Goal: Task Accomplishment & Management: Complete application form

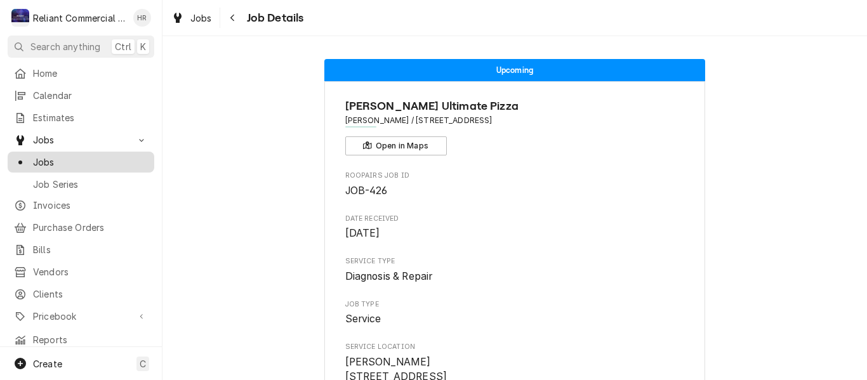
click at [55, 158] on span "Jobs" at bounding box center [90, 161] width 115 height 13
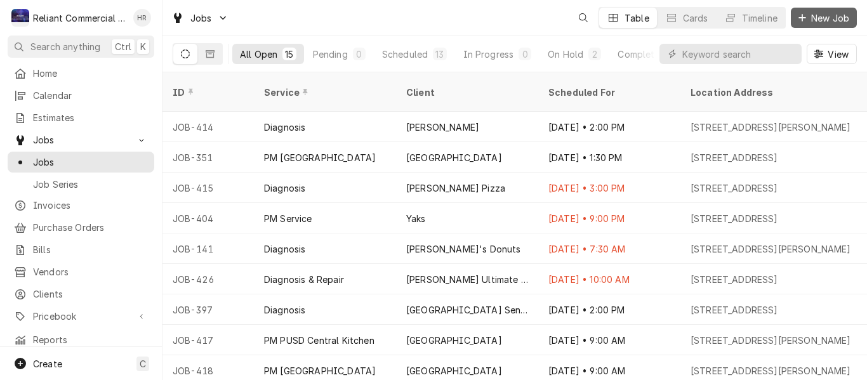
click at [839, 13] on span "New Job" at bounding box center [829, 17] width 43 height 13
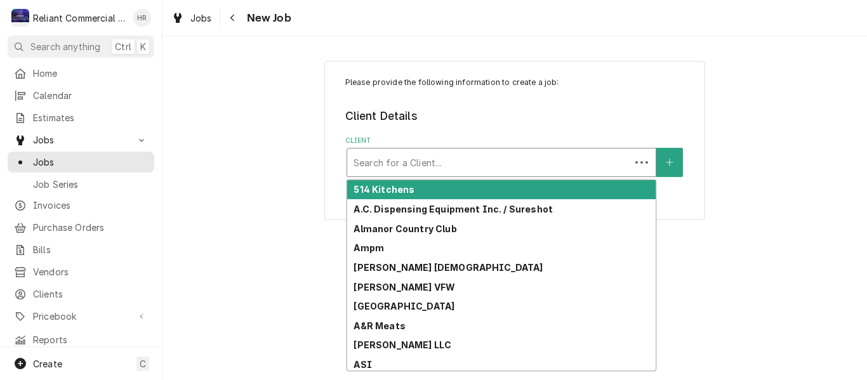
click at [513, 155] on div "Client" at bounding box center [488, 162] width 270 height 23
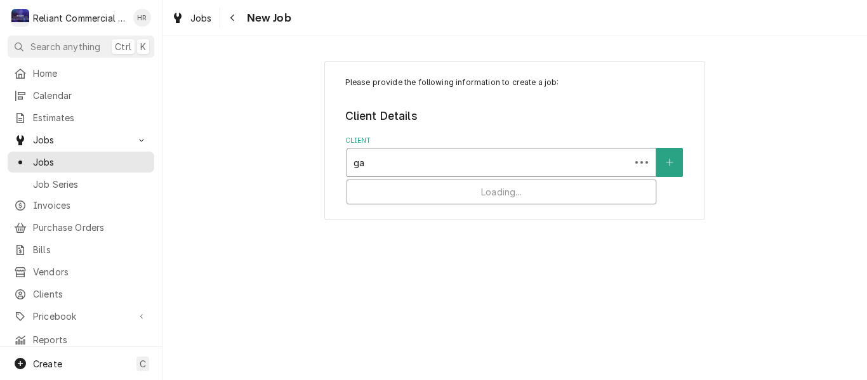
type input "g"
type input "wel"
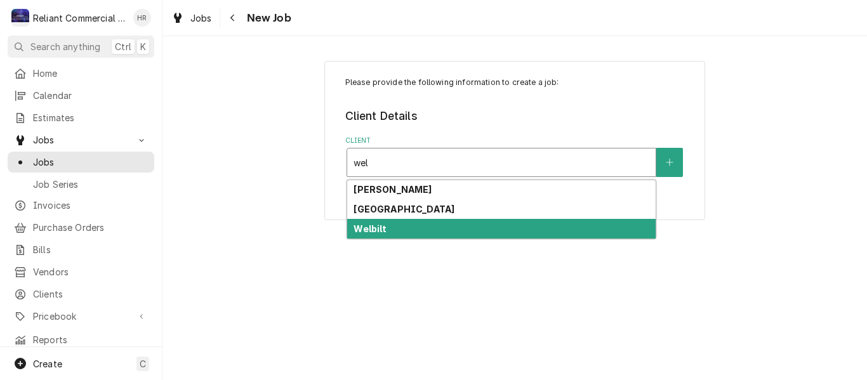
click at [399, 226] on div "Welbilt" at bounding box center [501, 229] width 308 height 20
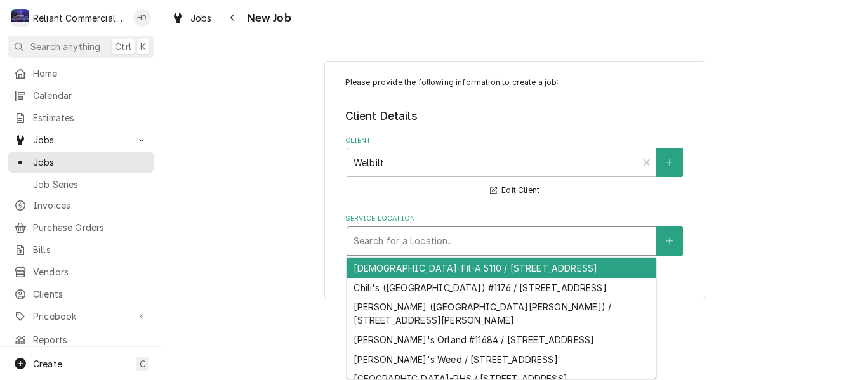
click at [408, 235] on div "Service Location" at bounding box center [501, 241] width 296 height 23
click at [673, 240] on icon "Create New Location" at bounding box center [670, 241] width 8 height 9
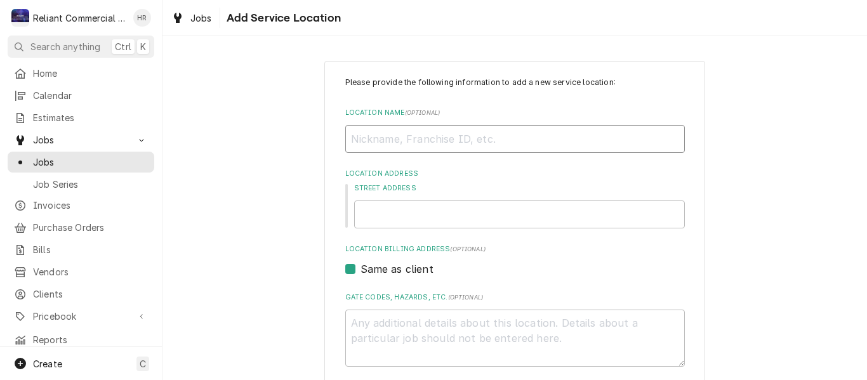
click at [475, 140] on input "Location Name ( optional )" at bounding box center [514, 139] width 339 height 28
type textarea "x"
type input "E"
type textarea "x"
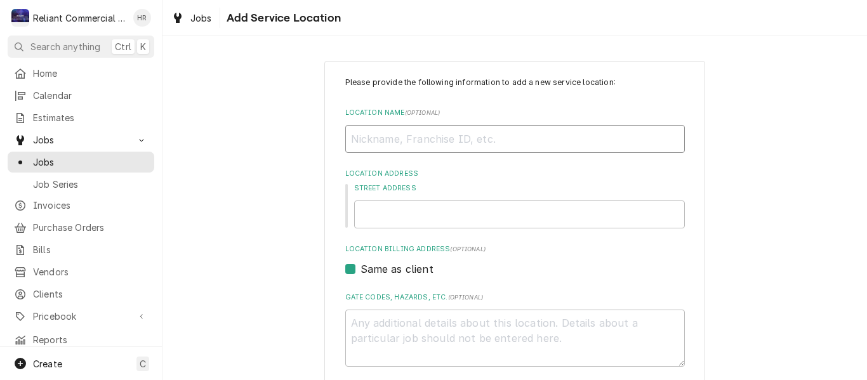
type input "R"
type textarea "x"
type input "Ra"
type textarea "x"
type input "Rai"
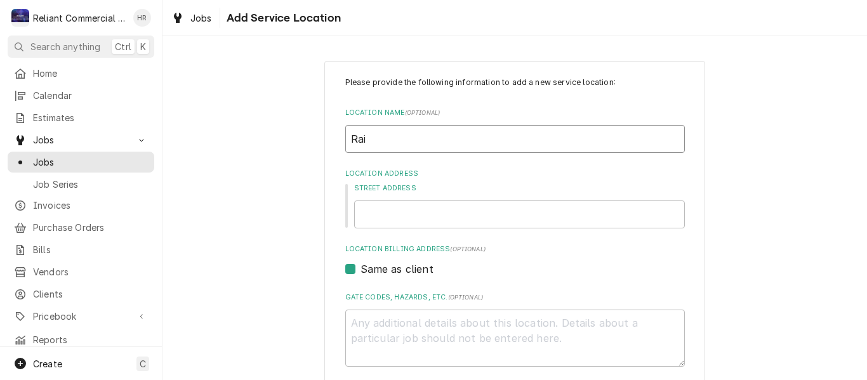
type textarea "x"
type input "Rais"
type textarea "x"
type input "Raisi"
type textarea "x"
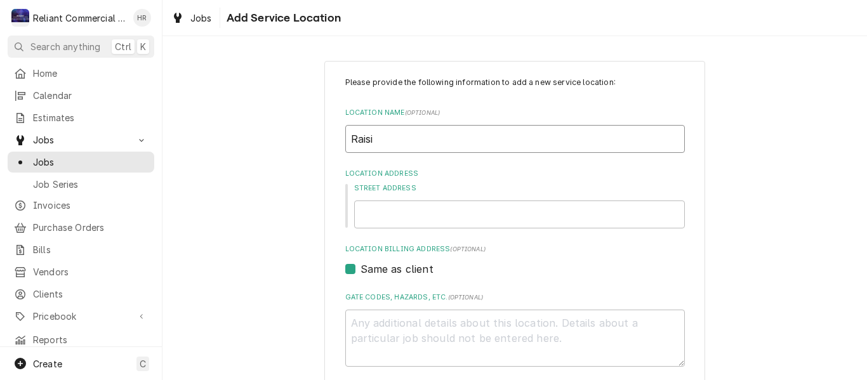
type input "Raisin"
type textarea "x"
type input "Raising"
type textarea "x"
type input "Raising"
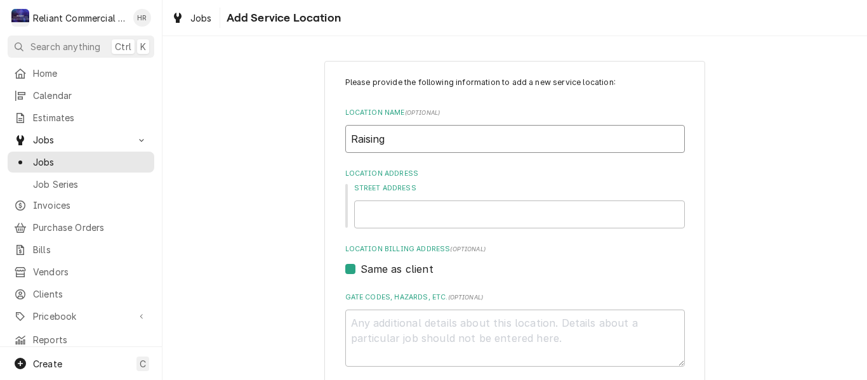
type textarea "x"
type input "Raising C"
type textarea "x"
type input "Raising Ca"
type textarea "x"
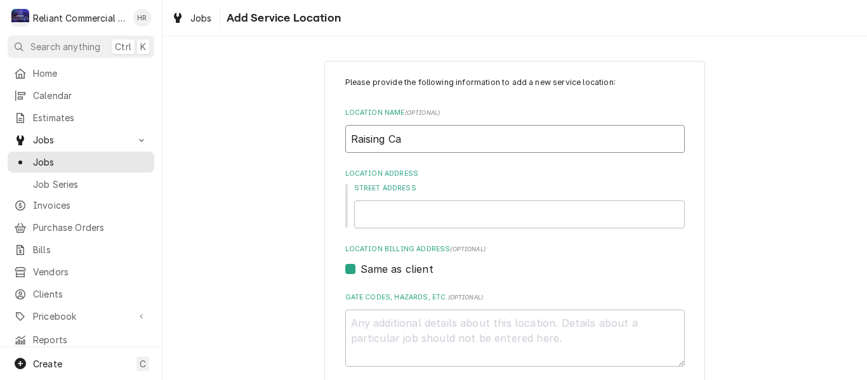
type input "Raising Can"
type textarea "x"
type input "Raising Cane"
type textarea "x"
type input "Raising Cane'"
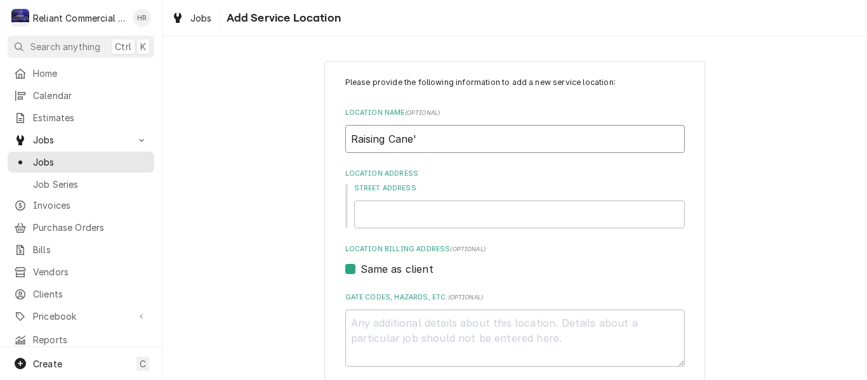
type textarea "x"
type input "Raising Cane's"
type textarea "x"
type input "Raising Cane's"
type textarea "x"
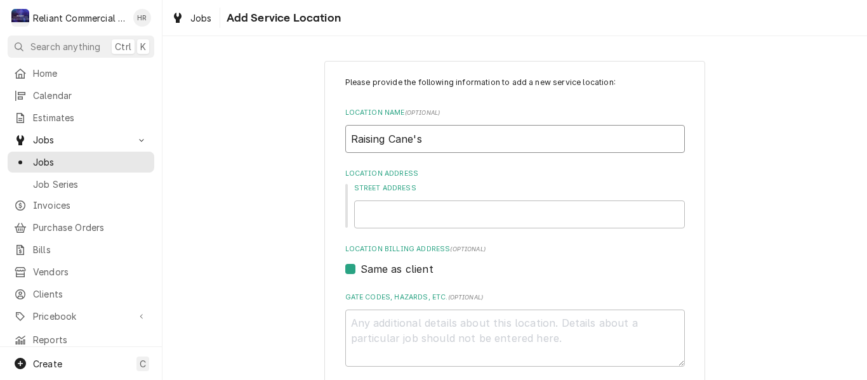
type input "Raising Cane's ("
type textarea "x"
type input "Raising Cane's (R"
type textarea "x"
type input "Raising Cane's (Re"
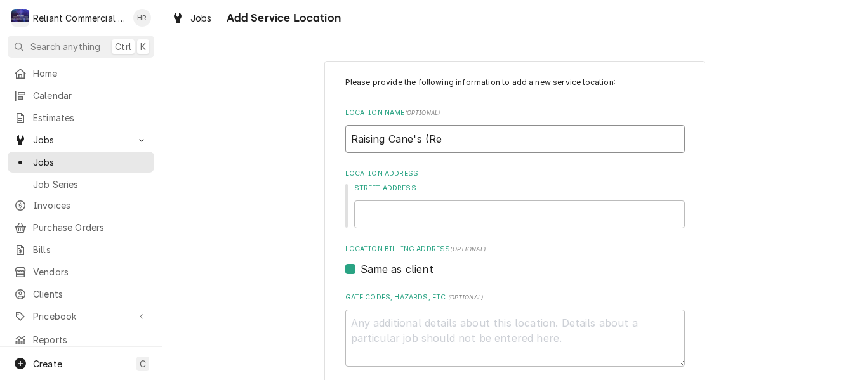
type textarea "x"
type input "Raising Cane's (Red"
type textarea "x"
type input "Raising Cane's (Redd"
type textarea "x"
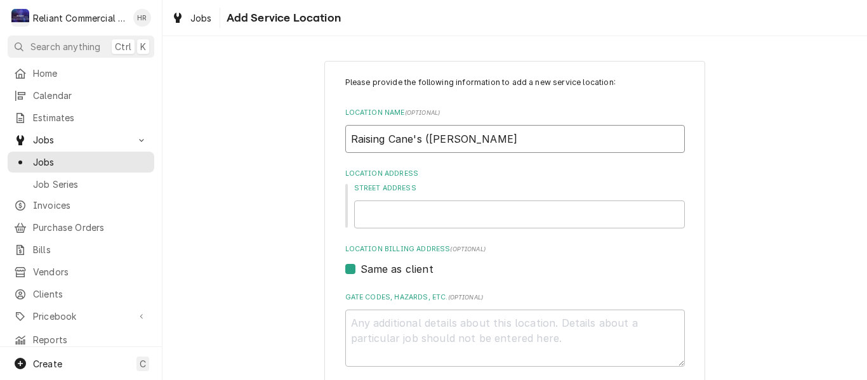
type input "Raising Cane's (Reddi"
type textarea "x"
type input "Raising Cane's (Reddin"
type textarea "x"
type input "Raising Cane's (Redding"
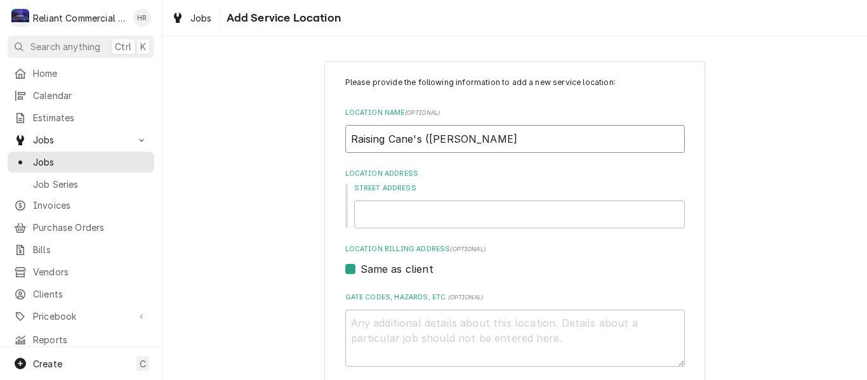
type textarea "x"
type input "Raising Cane's (Redding)"
type textarea "x"
type input "Raising Cane's (Redding)"
click at [446, 210] on input "Street Address" at bounding box center [519, 215] width 331 height 28
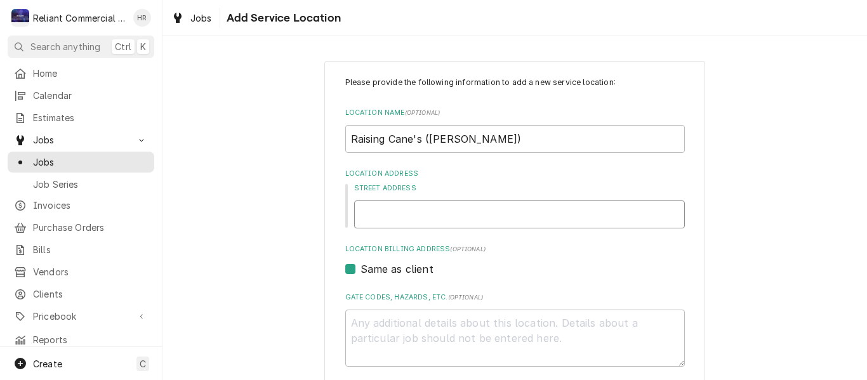
type textarea "x"
type input "1"
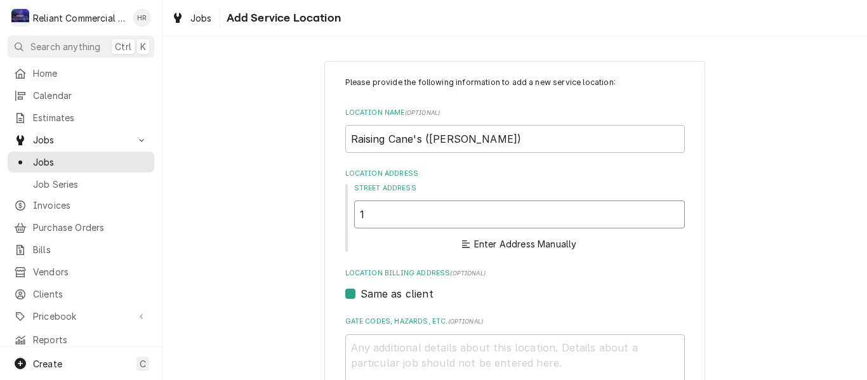
type textarea "x"
type input "14"
type textarea "x"
type input "147"
type textarea "x"
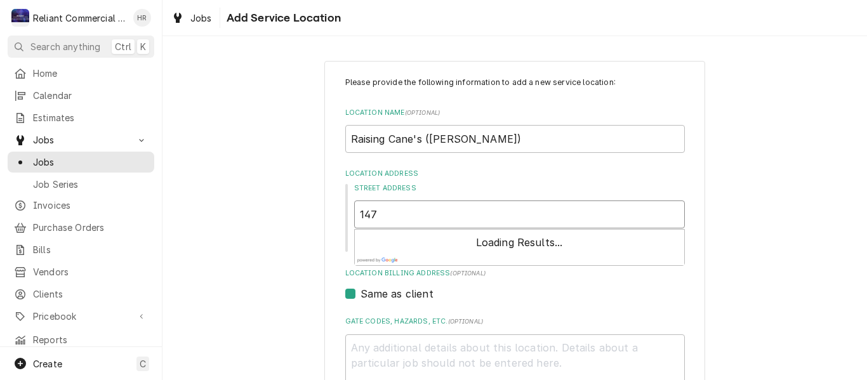
type input "1470"
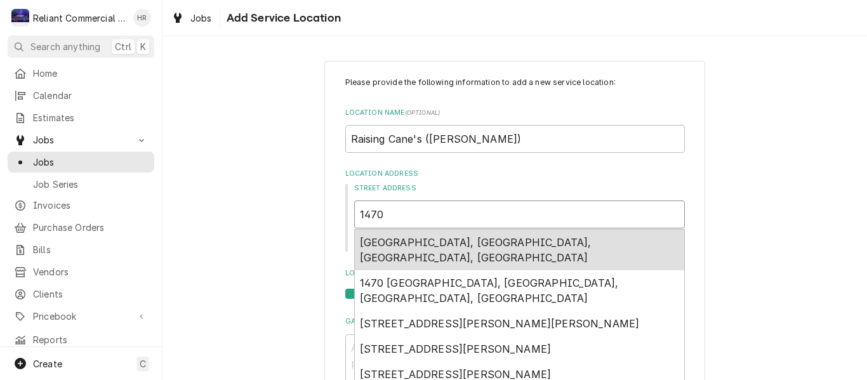
type textarea "x"
type input "1470"
type textarea "x"
type input "1470 F"
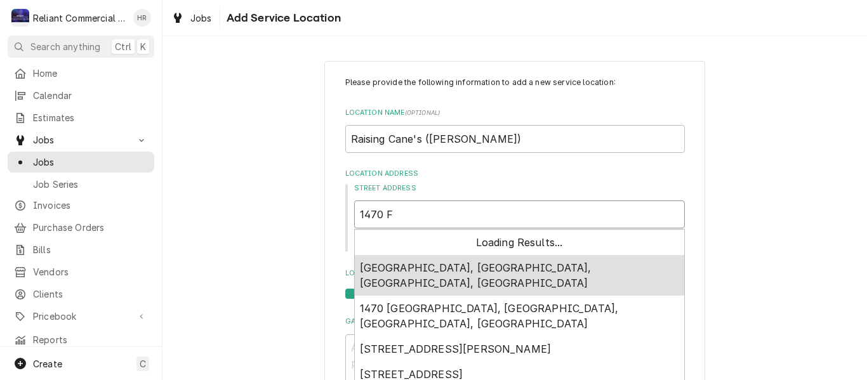
type textarea "x"
type input "1470 Fr"
type textarea "x"
type input "1470 Fri"
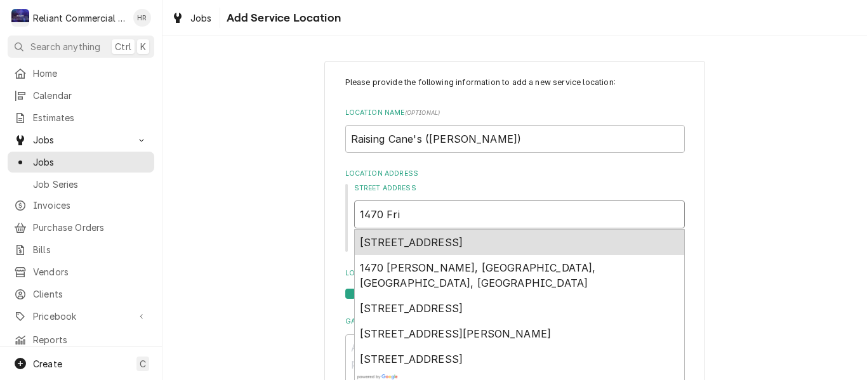
type textarea "x"
type input "1470 Frie"
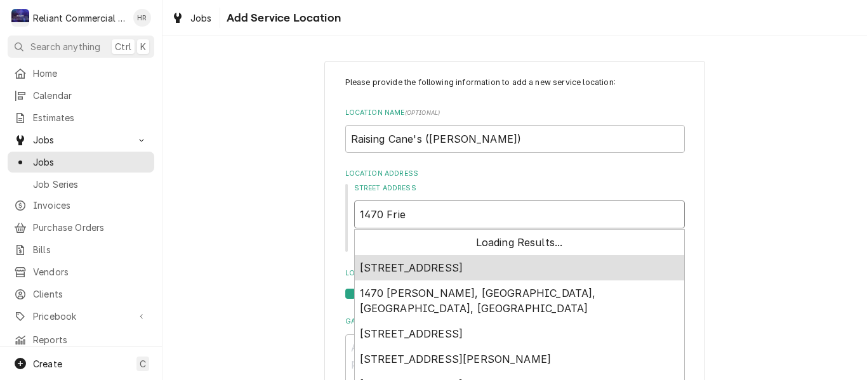
type textarea "x"
type input "1470 Frien"
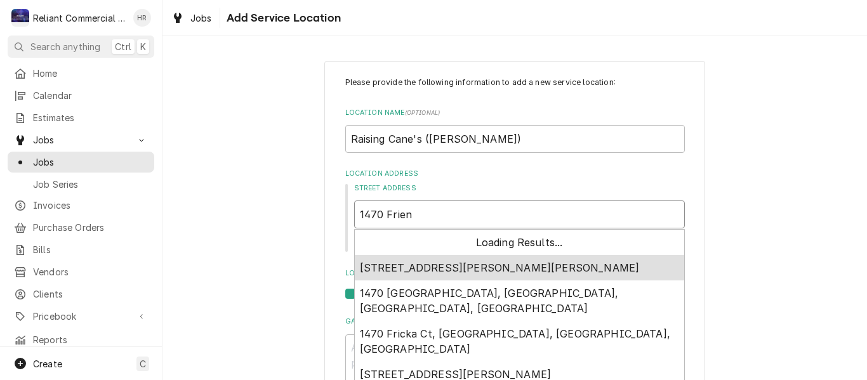
type textarea "x"
type input "1470 Friend"
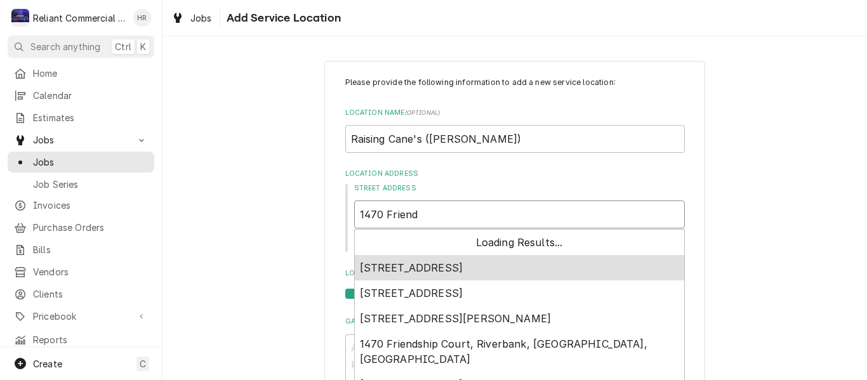
type textarea "x"
type input "1470 Friendl"
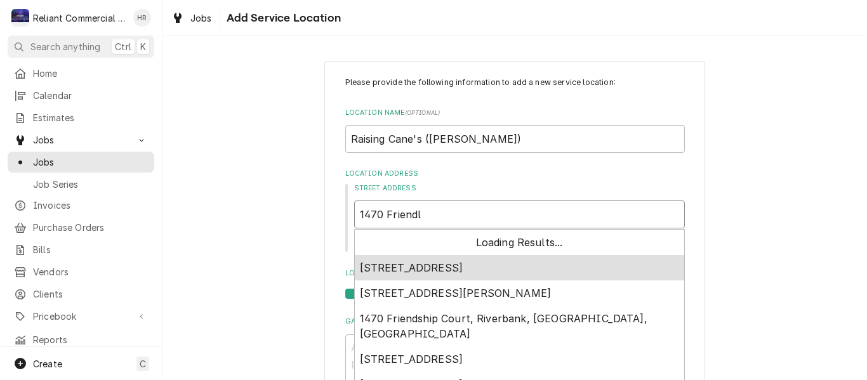
type textarea "x"
type input "1470 Friendly"
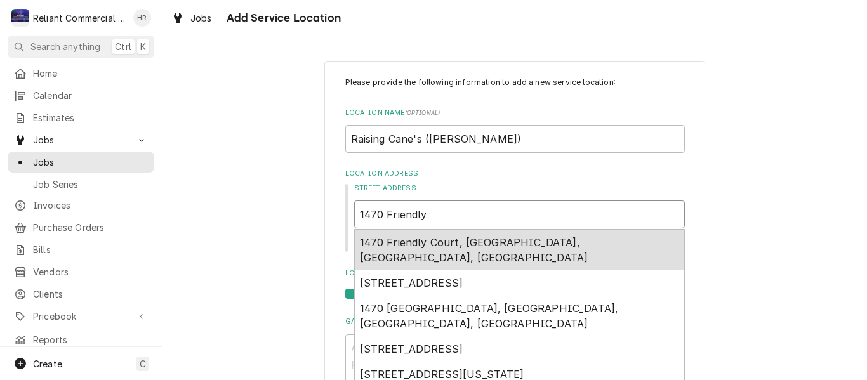
type textarea "x"
type input "1470 Friendly"
type textarea "x"
type input "1470 Friendly R"
type textarea "x"
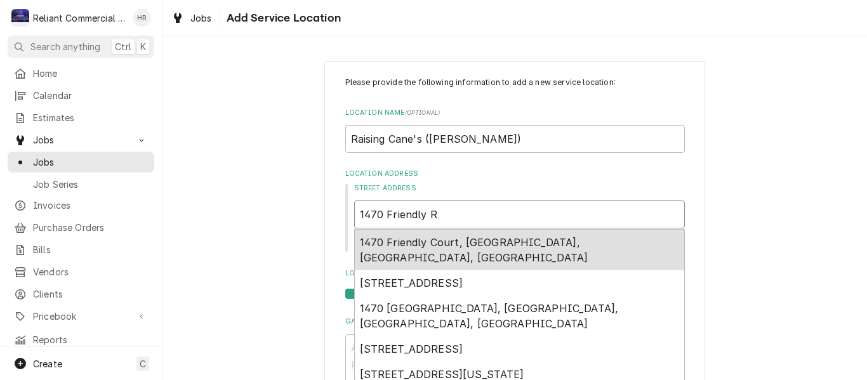
type input "1470 Friendly Ro"
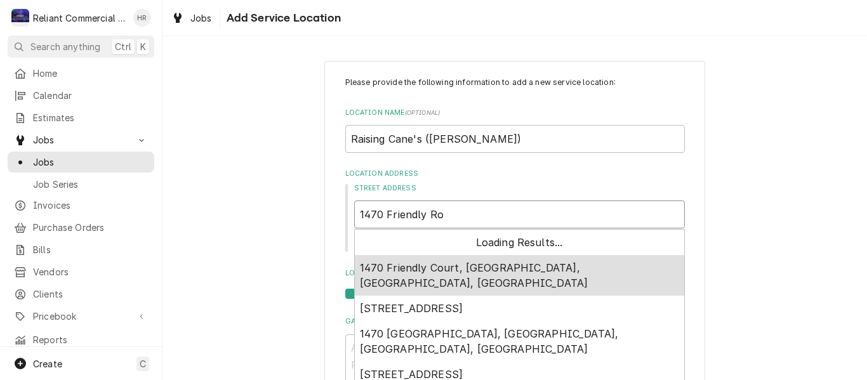
type textarea "x"
type input "1470 Friendly Roa"
type textarea "x"
type input "1470 Friendly Road"
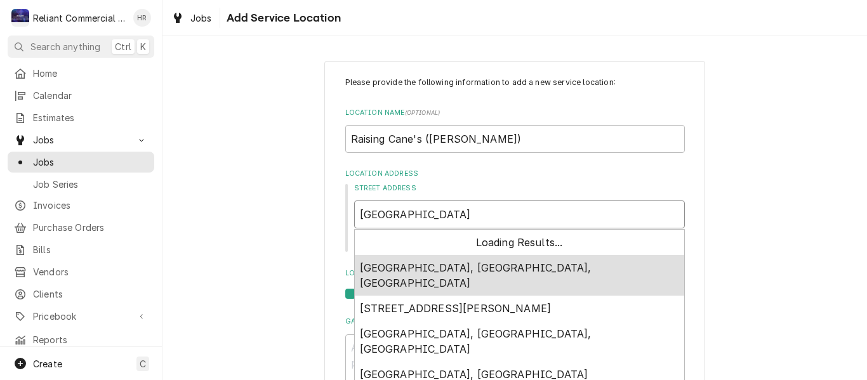
type textarea "x"
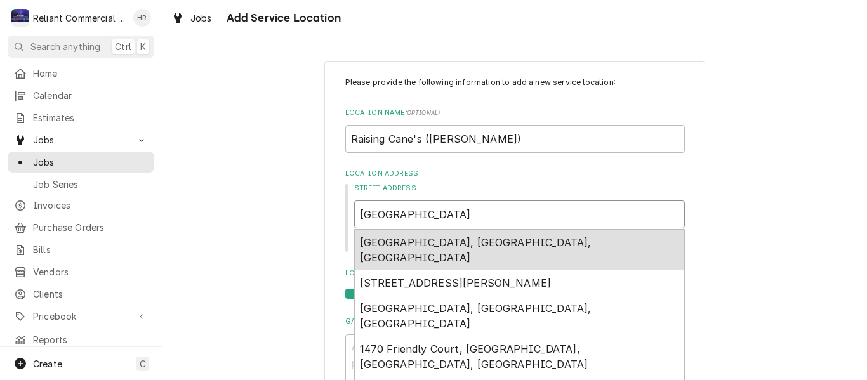
type input "1470 Friendly Road"
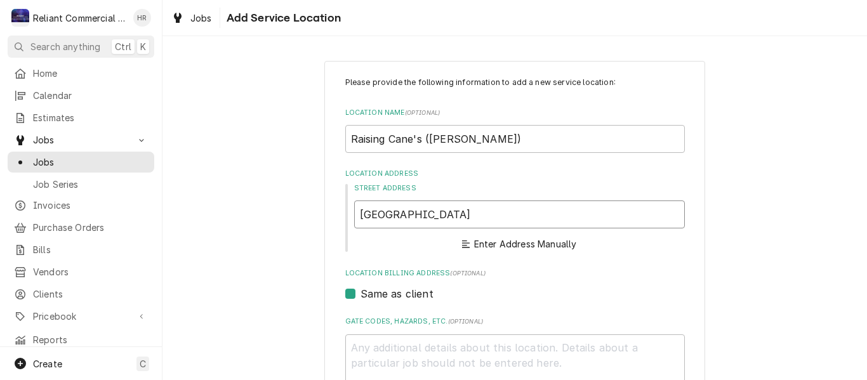
type textarea "x"
type input "1470 Friendly Road"
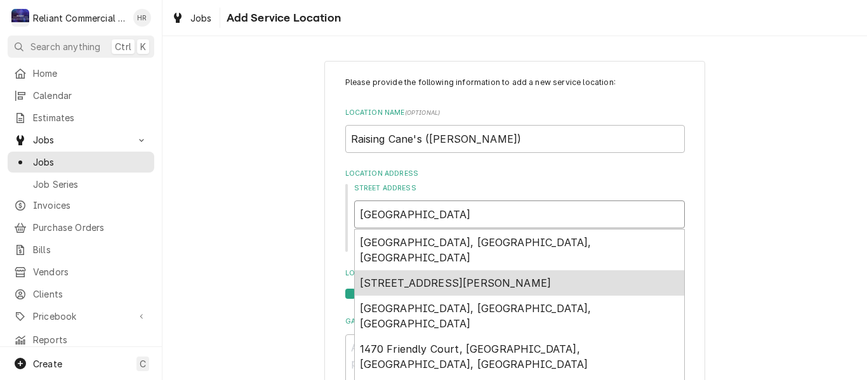
type textarea "x"
type input "1470 Friendly Road R"
type textarea "x"
type input "1470 Friendly Road Re"
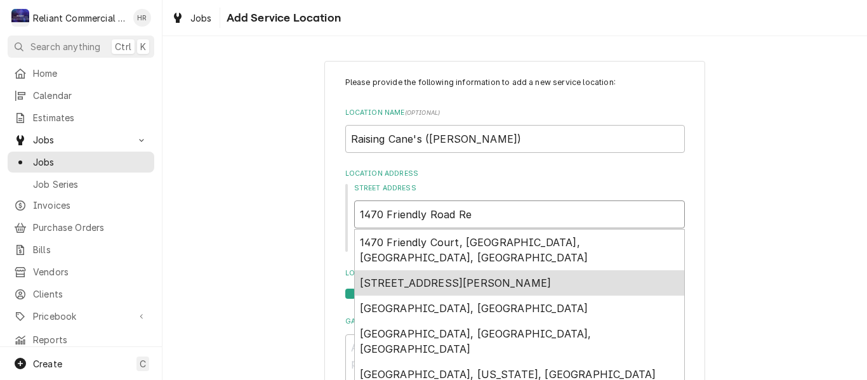
type textarea "x"
type input "1470 Friendly Road Red"
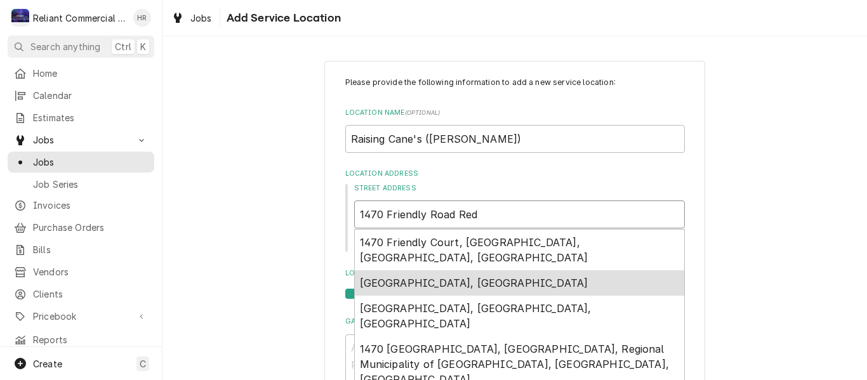
type textarea "x"
type input "1470 Friendly Road Redd"
type textarea "x"
type input "1470 Friendly Road Reddi"
type textarea "x"
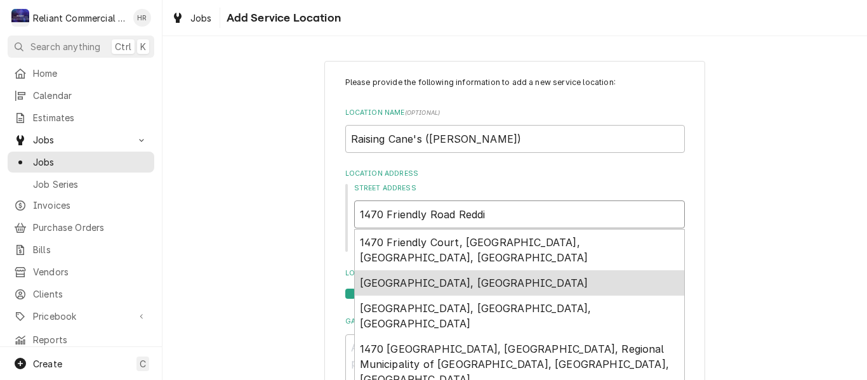
type input "1470 Friendly Road Reddin"
type textarea "x"
type input "1470 Friendly Road Redding"
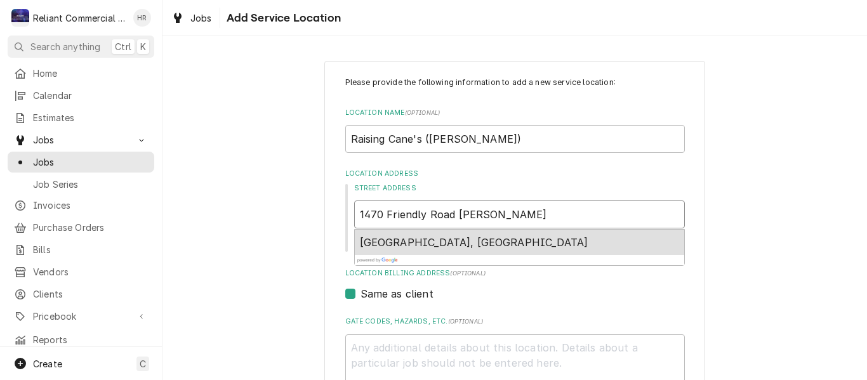
click at [461, 235] on div "1470 Friendly Road, Redding, CA, USA" at bounding box center [519, 242] width 329 height 25
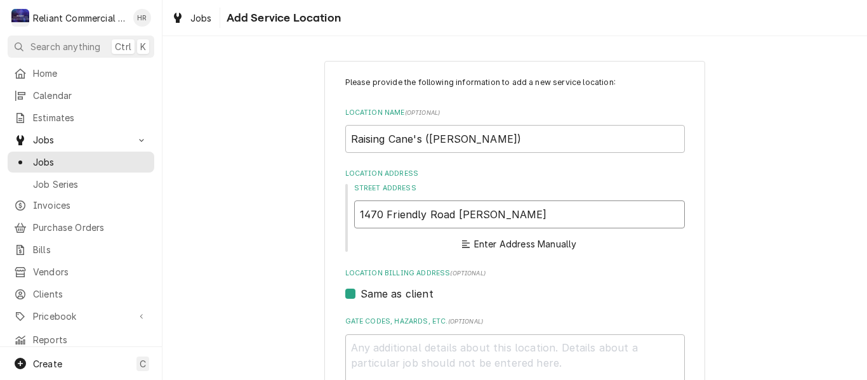
type textarea "x"
type input "1470 Friendly Rd"
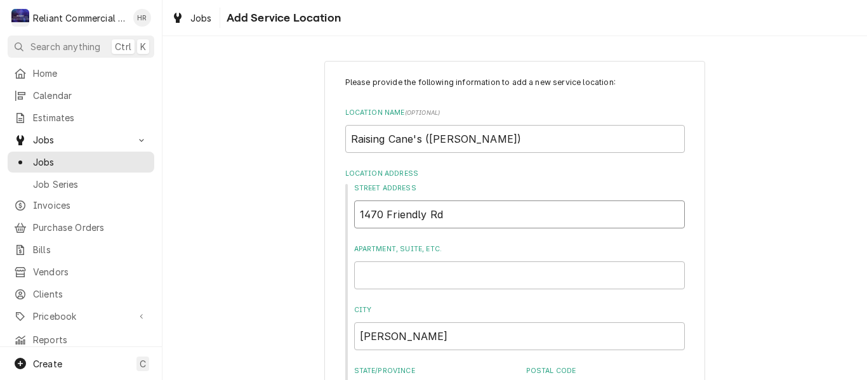
type textarea "x"
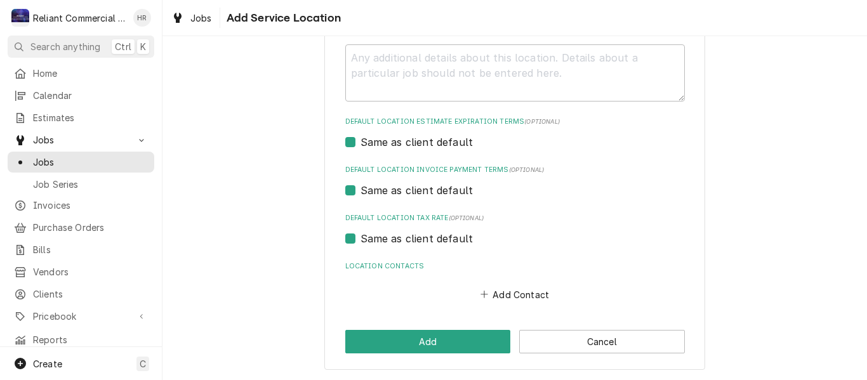
scroll to position [449, 0]
type input "1470 Friendly Rd"
click at [521, 293] on button "Add Contact" at bounding box center [514, 294] width 73 height 18
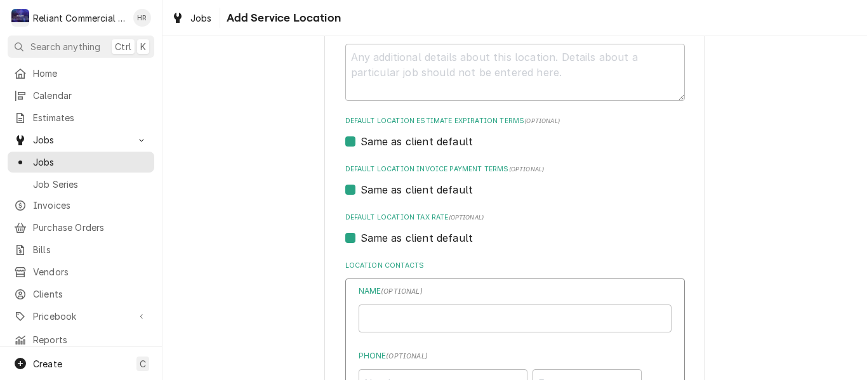
type textarea "x"
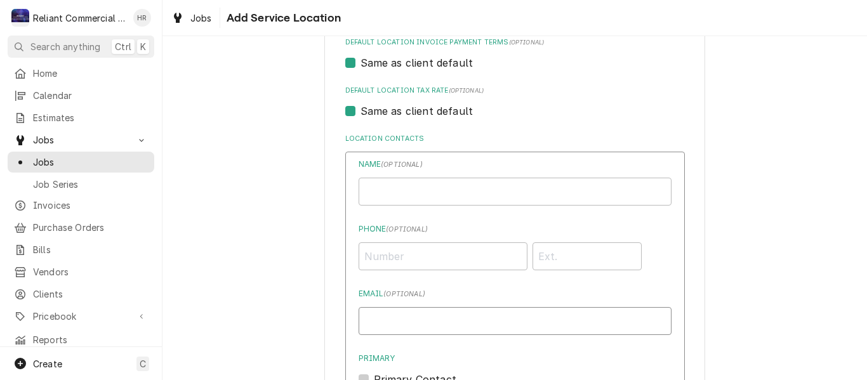
click at [409, 322] on input "Email ( optional )" at bounding box center [515, 321] width 313 height 28
paste input "chris.knight@foresitecc.com"
type input "chris.knight@foresitecc.com"
click at [440, 195] on input "Location Name ( optional )" at bounding box center [515, 192] width 313 height 28
type input "S"
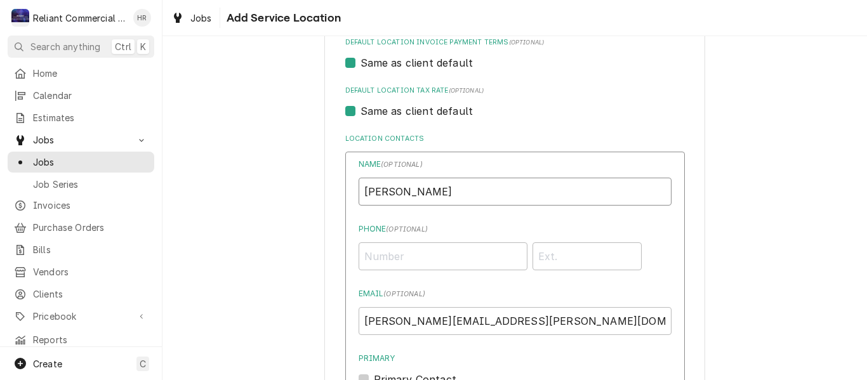
type input "Chris Knight"
click at [422, 261] on input "Phone ( optional )" at bounding box center [443, 256] width 169 height 28
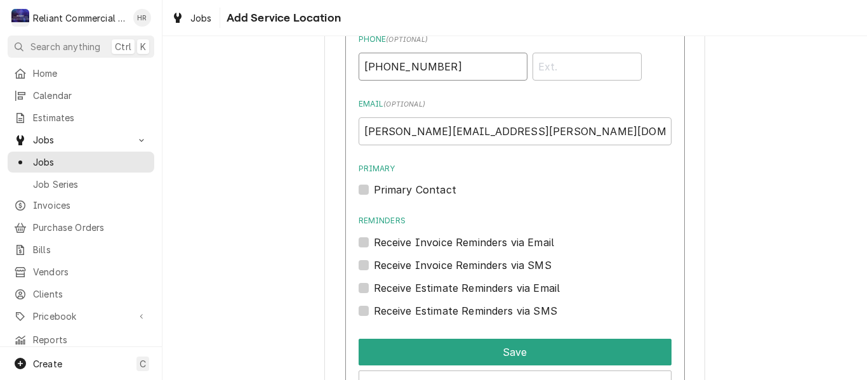
scroll to position [766, 0]
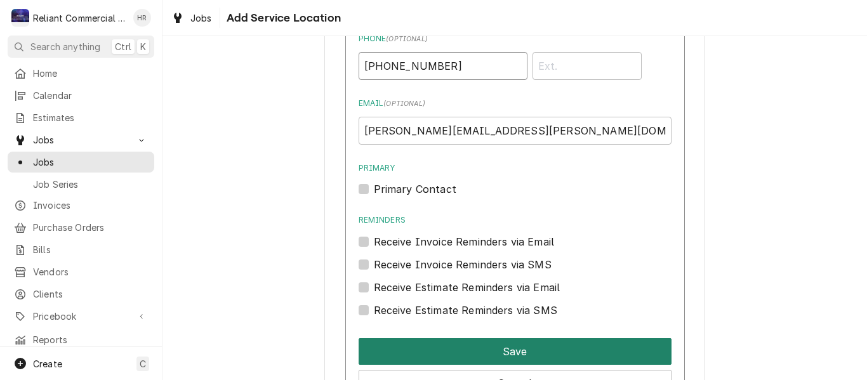
type input "(209) 715-3142"
click at [522, 359] on button "Save" at bounding box center [515, 351] width 313 height 27
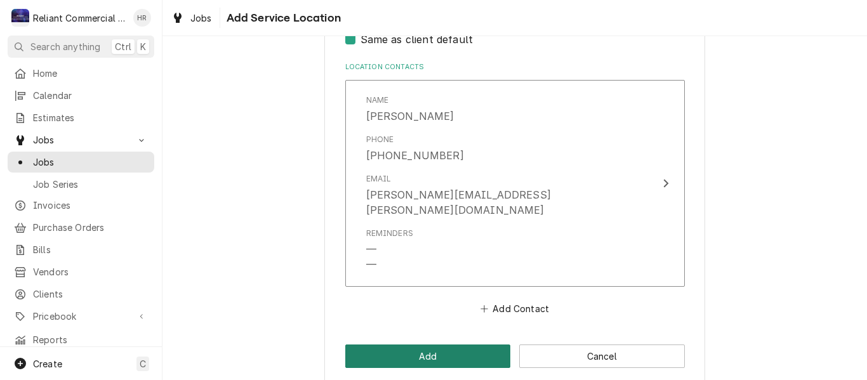
click at [416, 345] on button "Add" at bounding box center [428, 356] width 166 height 23
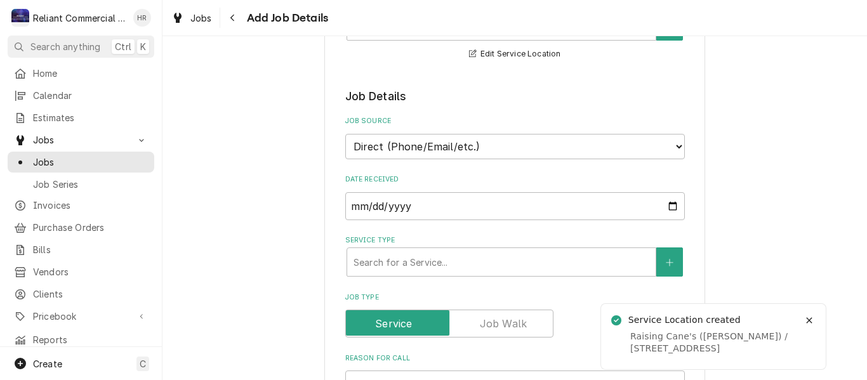
scroll to position [254, 0]
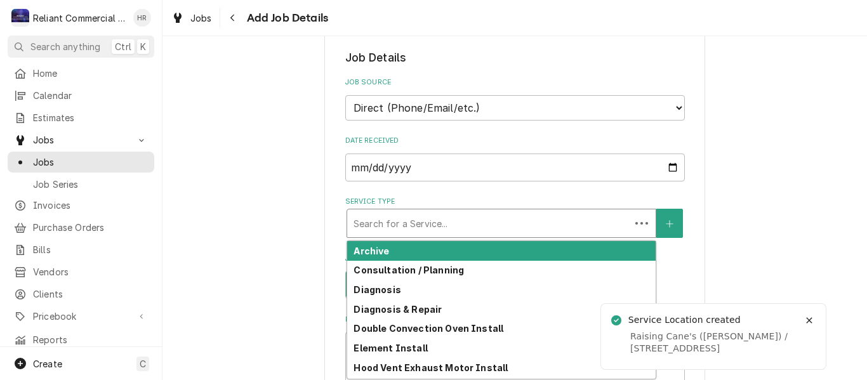
click at [489, 221] on div "Service Type" at bounding box center [488, 223] width 270 height 23
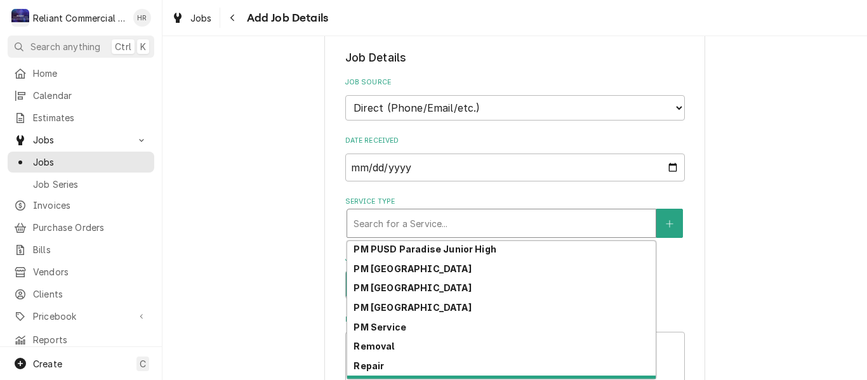
scroll to position [387, 0]
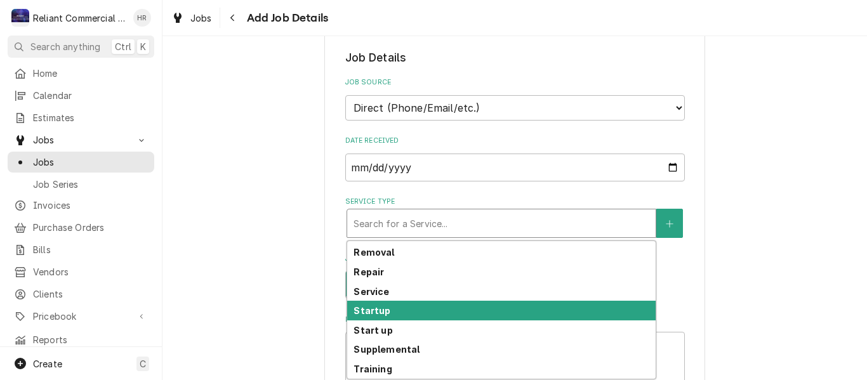
click at [394, 310] on div "Startup" at bounding box center [501, 311] width 308 height 20
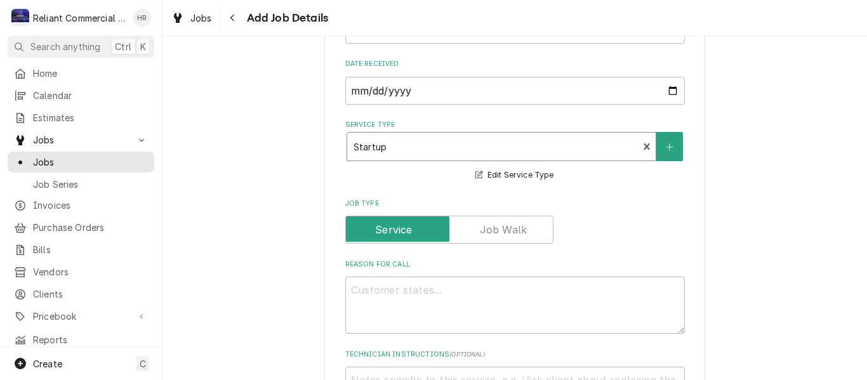
scroll to position [444, 0]
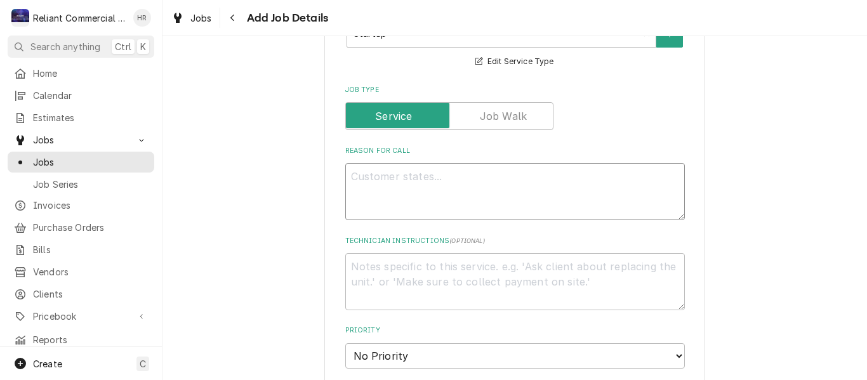
click at [438, 197] on textarea "Reason For Call" at bounding box center [514, 191] width 339 height 57
type textarea "x"
type textarea "S"
type textarea "x"
type textarea "St"
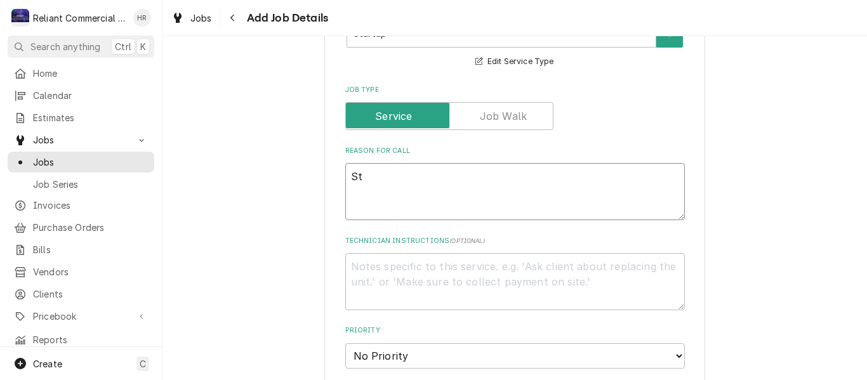
type textarea "x"
type textarea "Sta"
type textarea "x"
type textarea "Star"
type textarea "x"
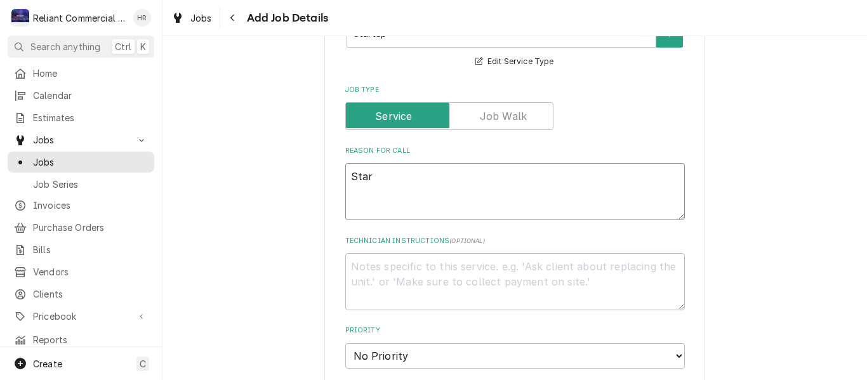
type textarea "Start"
type textarea "x"
type textarea "Startu"
type textarea "x"
type textarea "Startup"
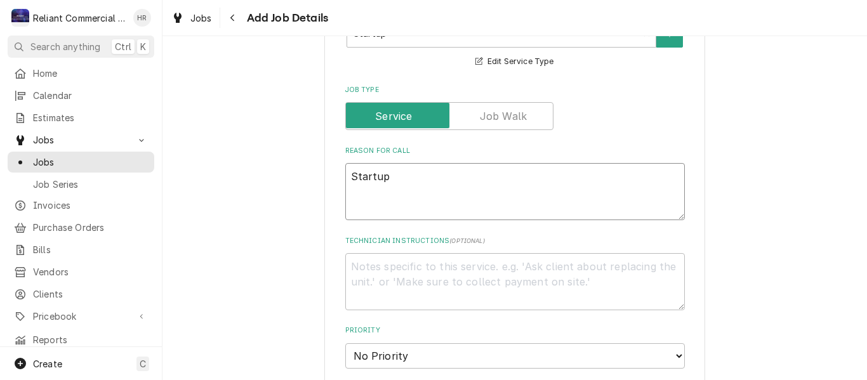
type textarea "x"
type textarea "Startup"
paste textarea "(4) 2-bank gas fryers model [2FQG80T]"
type textarea "x"
type textarea "Startup (4) 2-bank gas fryers model [2FQG80T]"
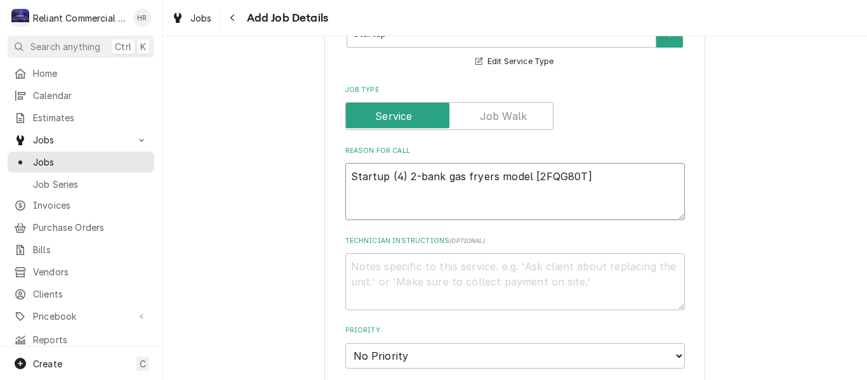
type textarea "x"
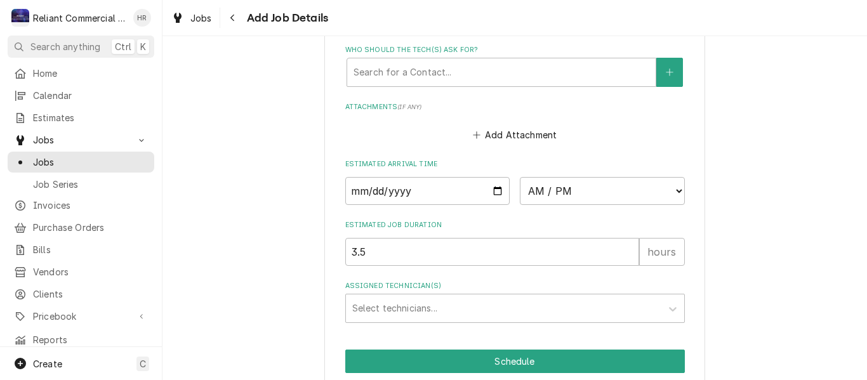
scroll to position [998, 0]
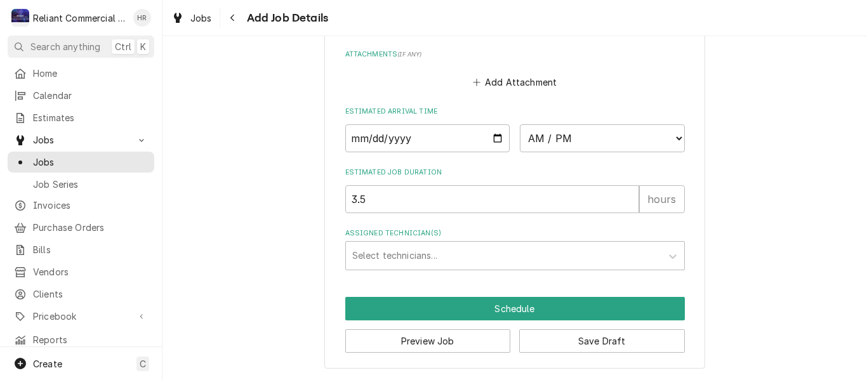
type textarea "Startup (4) 2-bank gas fryers model [2FQG80T]"
click at [494, 140] on input "Date" at bounding box center [427, 138] width 165 height 28
type textarea "x"
type input "2025-10-03"
type textarea "x"
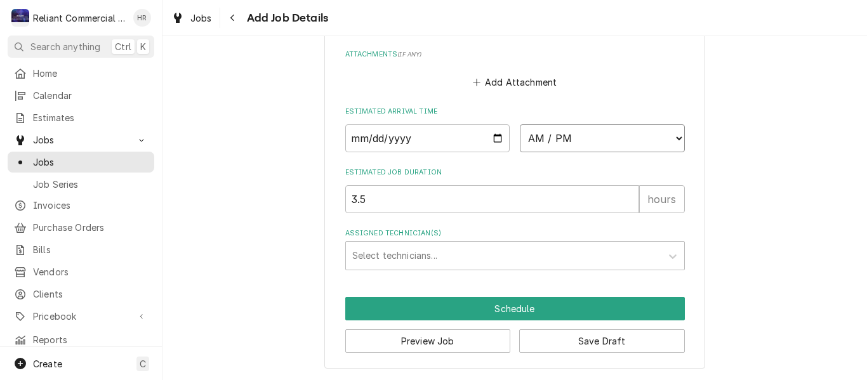
click at [674, 137] on select "AM / PM 6:00 AM 6:15 AM 6:30 AM 6:45 AM 7:00 AM 7:15 AM 7:30 AM 7:45 AM 8:00 AM…" at bounding box center [602, 138] width 165 height 28
select select "09:30:00"
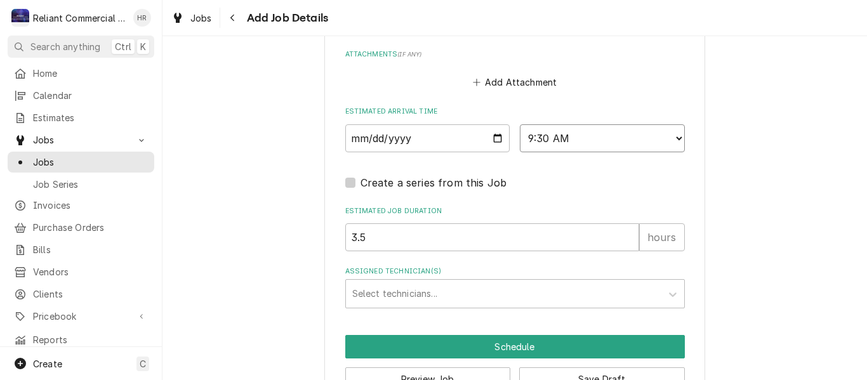
scroll to position [1036, 0]
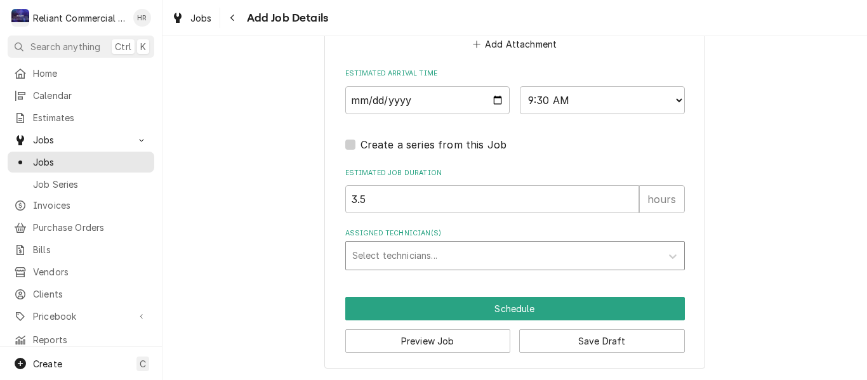
click at [433, 255] on div "Assigned Technician(s)" at bounding box center [503, 255] width 303 height 23
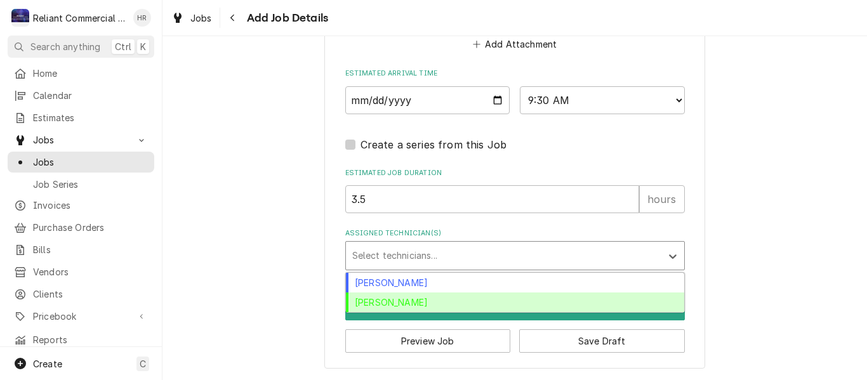
click at [397, 301] on div "[PERSON_NAME]" at bounding box center [515, 303] width 338 height 20
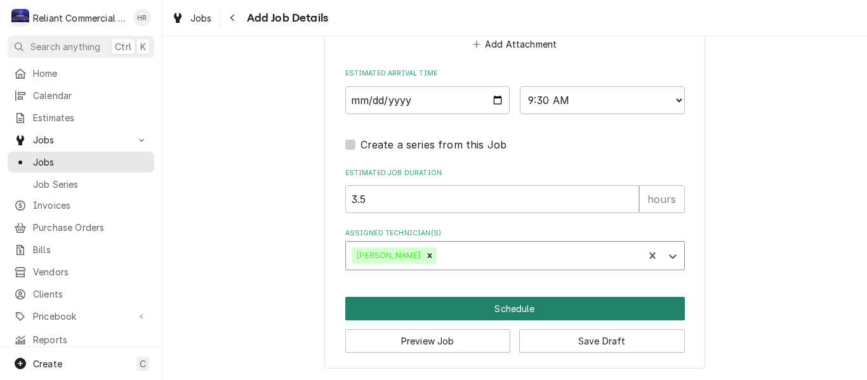
click at [520, 305] on button "Schedule" at bounding box center [514, 308] width 339 height 23
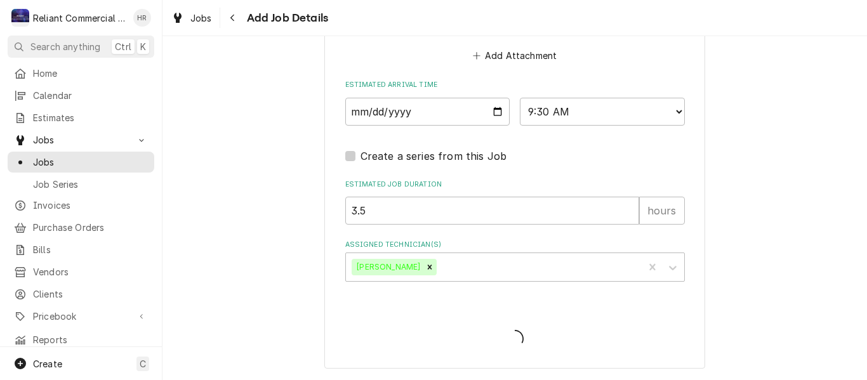
scroll to position [1025, 0]
type textarea "x"
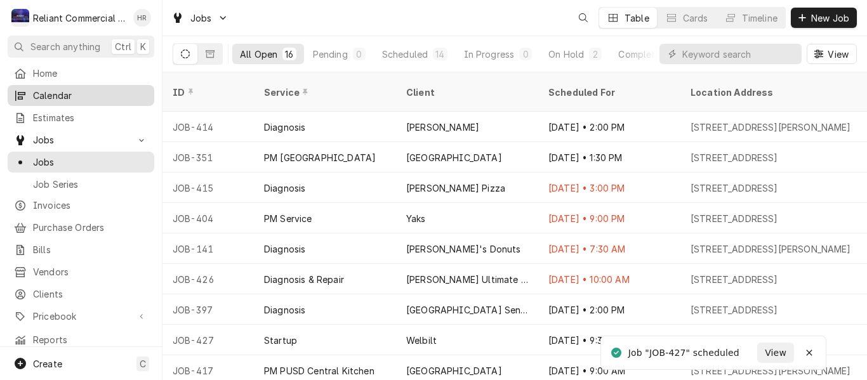
click at [59, 90] on span "Calendar" at bounding box center [90, 95] width 115 height 13
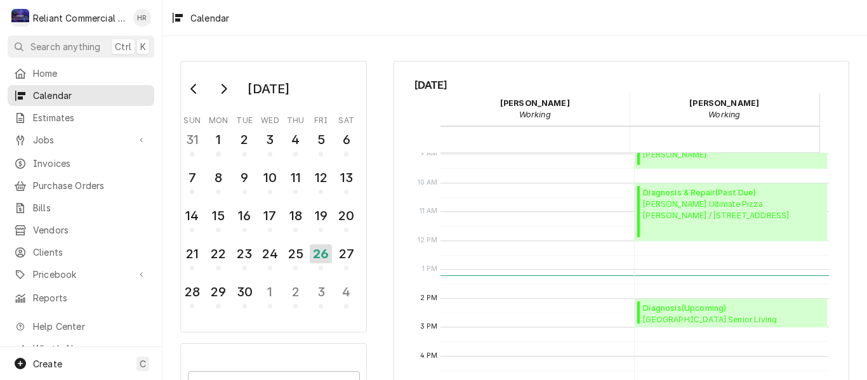
scroll to position [237, 0]
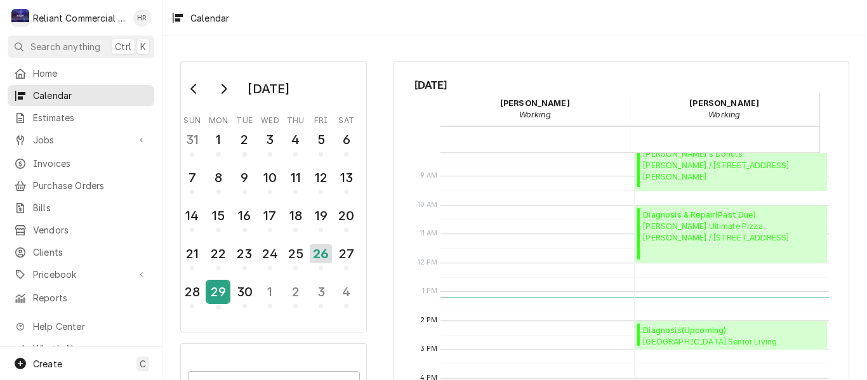
click at [216, 292] on div "29" at bounding box center [218, 292] width 22 height 22
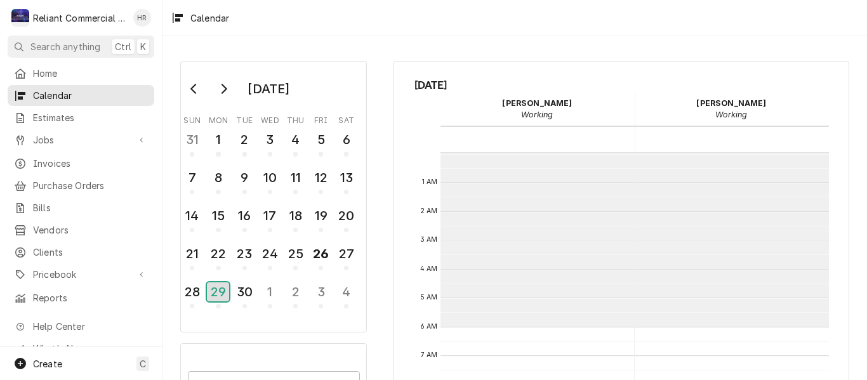
scroll to position [174, 0]
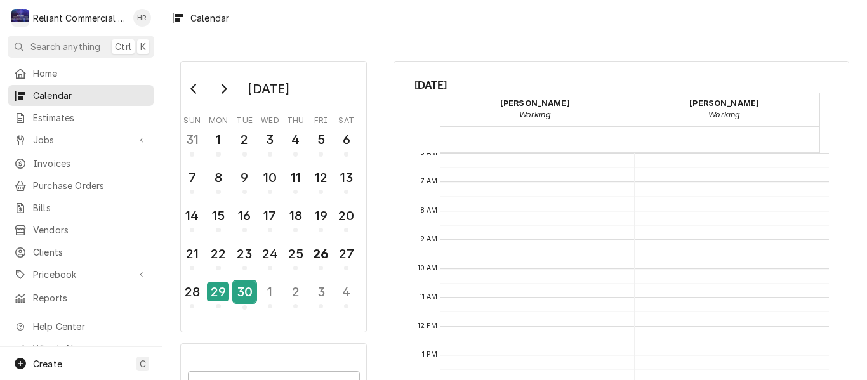
click at [240, 294] on div "30" at bounding box center [245, 292] width 22 height 22
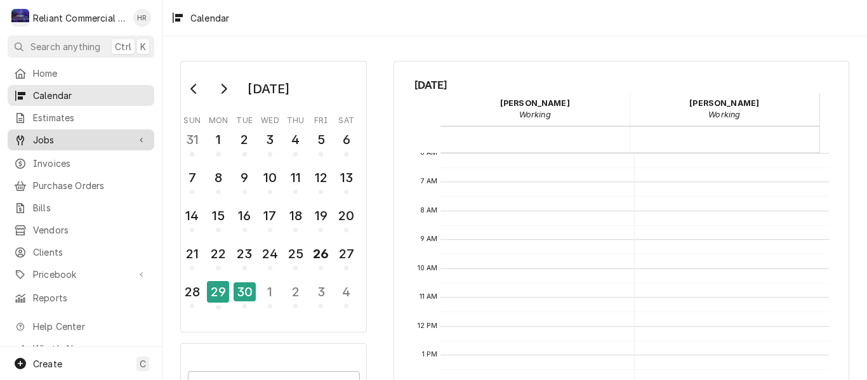
click at [51, 133] on span "Jobs" at bounding box center [81, 139] width 96 height 13
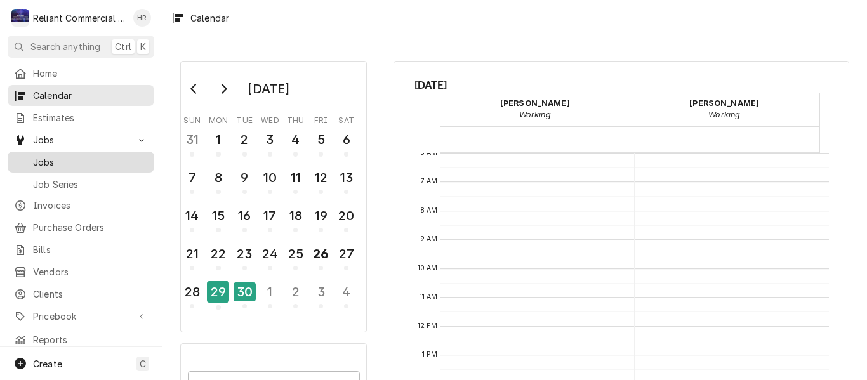
click at [45, 155] on span "Jobs" at bounding box center [90, 161] width 115 height 13
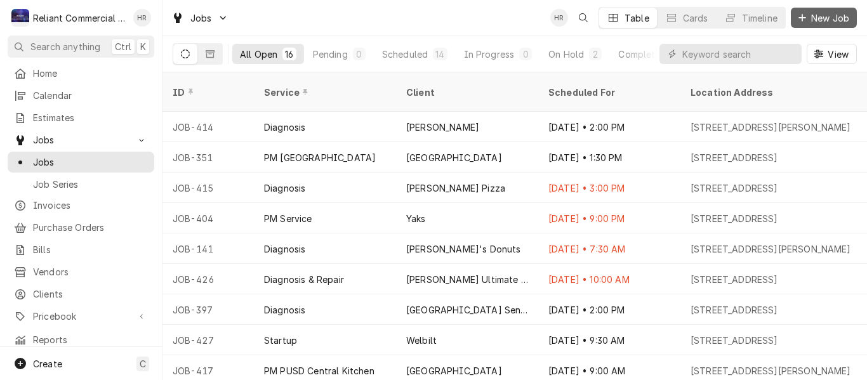
click at [823, 20] on span "New Job" at bounding box center [829, 17] width 43 height 13
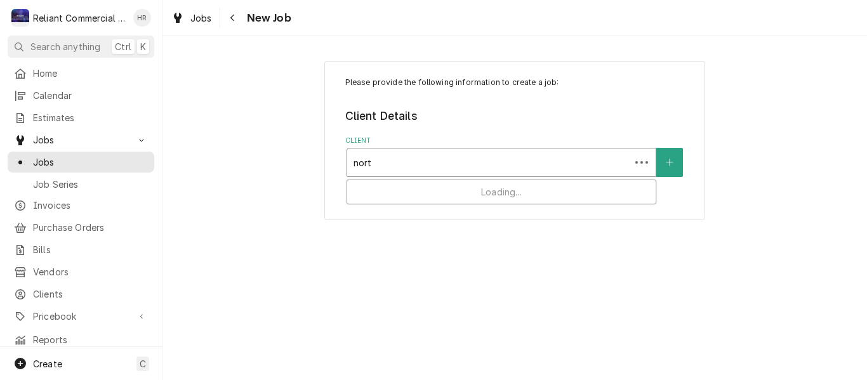
type input "north"
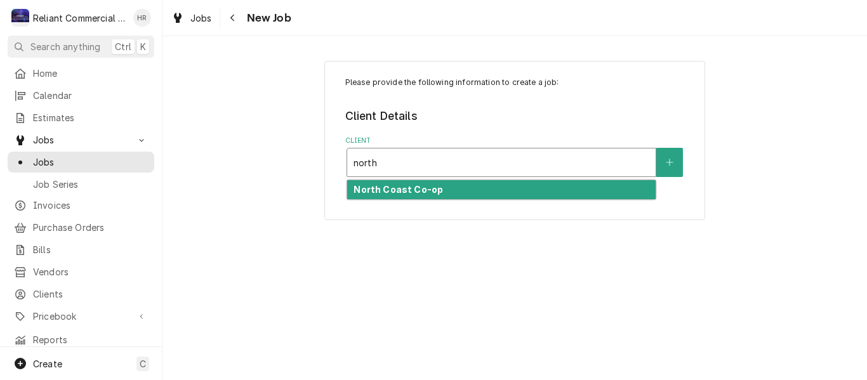
click at [409, 192] on strong "North Coast Co-op" at bounding box center [397, 189] width 89 height 11
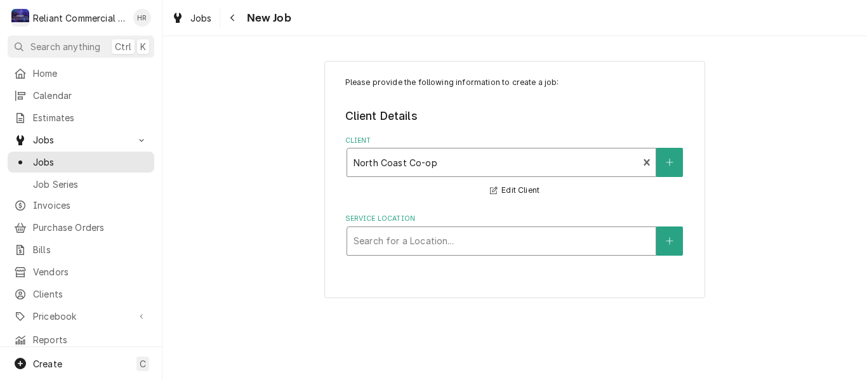
click at [409, 234] on div "Service Location" at bounding box center [501, 241] width 296 height 23
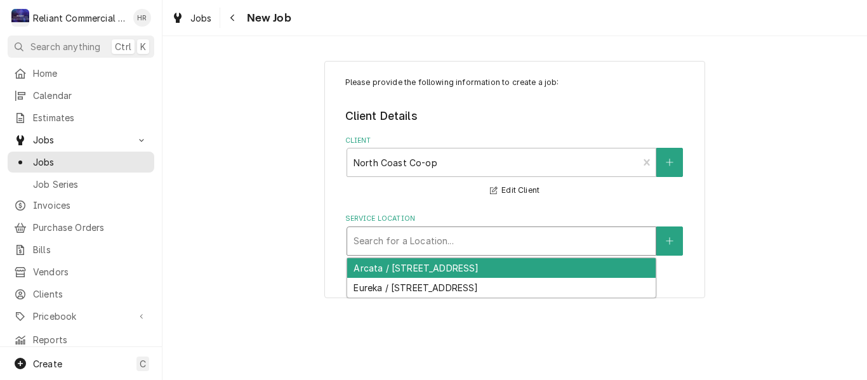
click at [489, 228] on div "Search for a Location..." at bounding box center [501, 241] width 308 height 28
click at [409, 271] on div "Arcata / [STREET_ADDRESS]" at bounding box center [501, 268] width 308 height 20
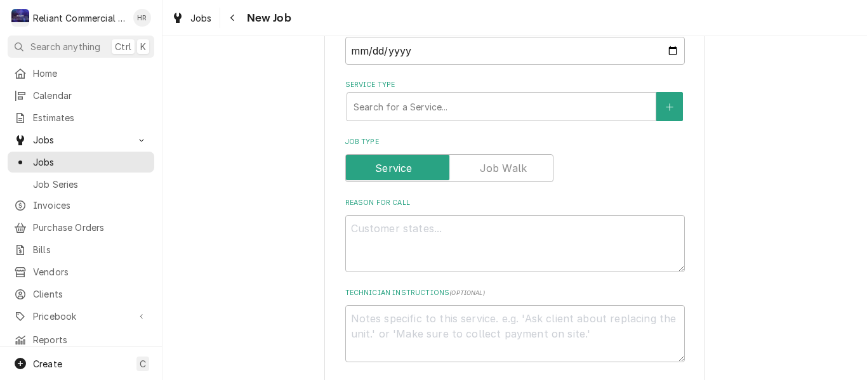
scroll to position [381, 0]
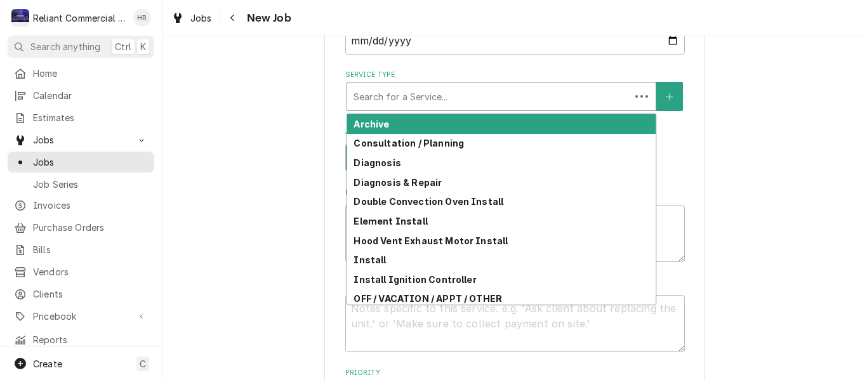
click at [457, 92] on div "Service Type" at bounding box center [488, 96] width 270 height 23
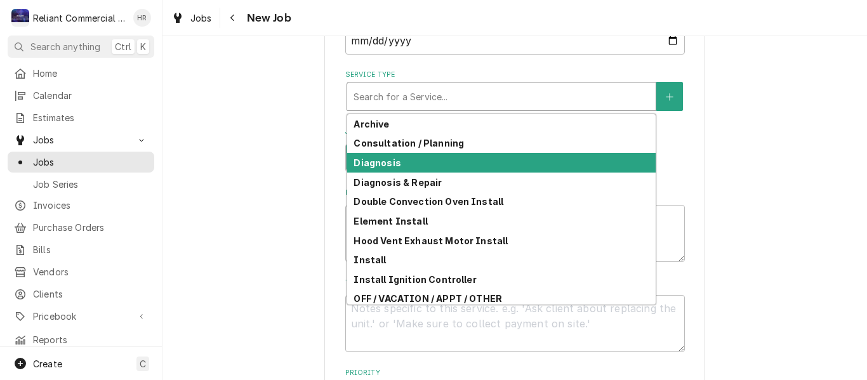
click at [403, 163] on div "Diagnosis" at bounding box center [501, 163] width 308 height 20
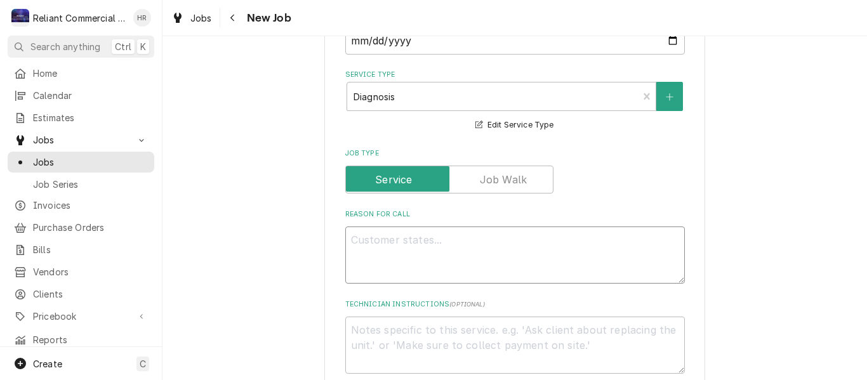
click at [463, 252] on textarea "Reason For Call" at bounding box center [514, 255] width 339 height 57
click at [419, 256] on textarea "Reason For Call" at bounding box center [514, 255] width 339 height 57
paste textarea "Hobart mixer in our Bakery is bogging down when being used at speed 2 and speed…"
type textarea "x"
type textarea "Hobart mixer in our Bakery is bogging down when being used at speed 2 and speed…"
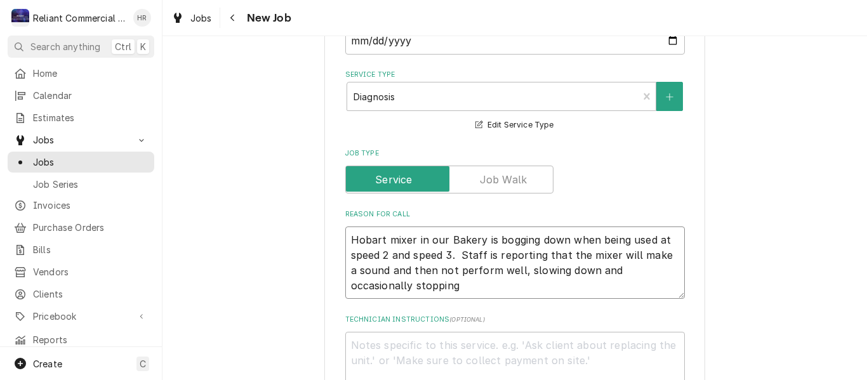
type textarea "x"
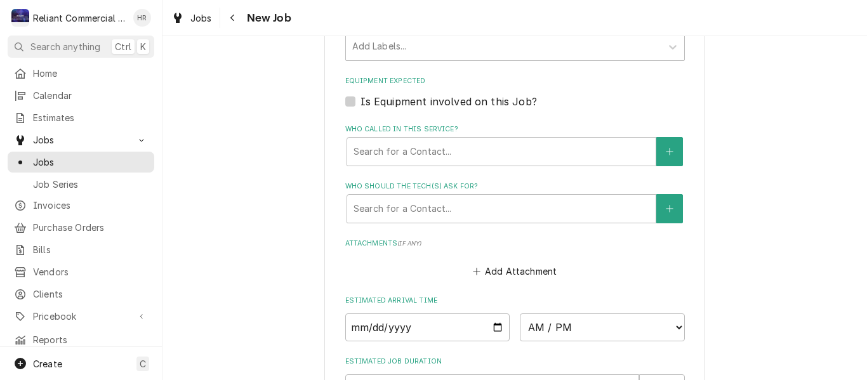
scroll to position [825, 0]
type textarea "Hobart mixer in our Bakery is bogging down when being used at speed 2 and speed…"
click at [360, 103] on label "Is Equipment involved on this Job?" at bounding box center [448, 100] width 176 height 15
click at [360, 103] on input "Equipment Expected" at bounding box center [529, 107] width 339 height 28
checkbox input "true"
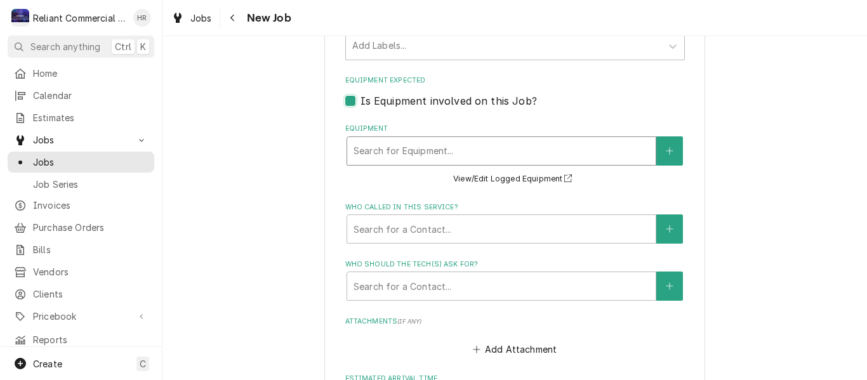
type textarea "x"
click at [473, 151] on div "Equipment" at bounding box center [501, 151] width 296 height 23
click at [360, 103] on label "Is Equipment involved on this Job?" at bounding box center [448, 100] width 176 height 15
click at [360, 103] on input "Equipment Expected" at bounding box center [529, 107] width 339 height 28
checkbox input "false"
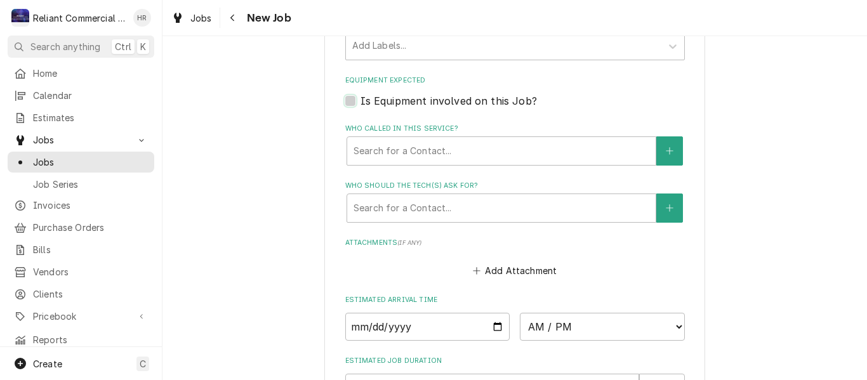
type textarea "x"
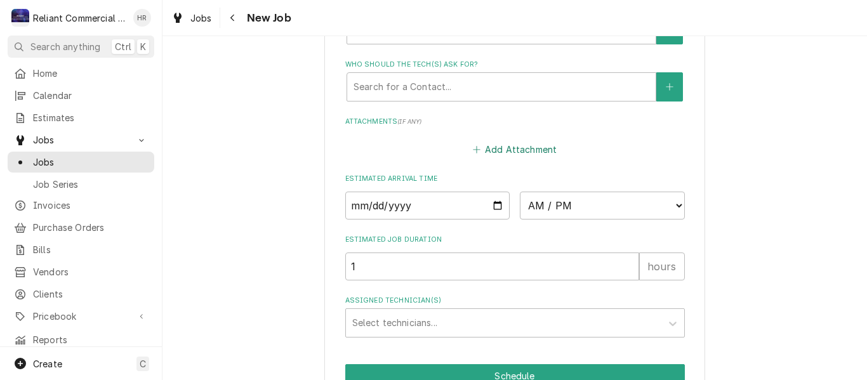
scroll to position [952, 0]
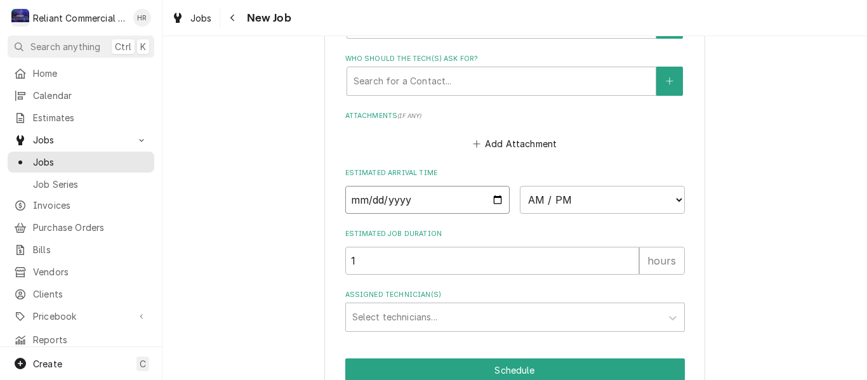
click at [491, 200] on input "Date" at bounding box center [427, 200] width 165 height 28
type input "2025-09-30"
type textarea "x"
click at [671, 200] on select "AM / PM 6:00 AM 6:15 AM 6:30 AM 6:45 AM 7:00 AM 7:15 AM 7:30 AM 7:45 AM 8:00 AM…" at bounding box center [602, 200] width 165 height 28
select select "14:00:00"
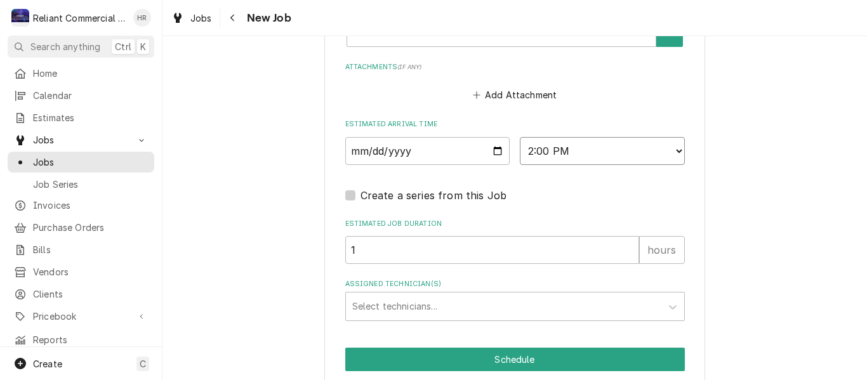
scroll to position [1051, 0]
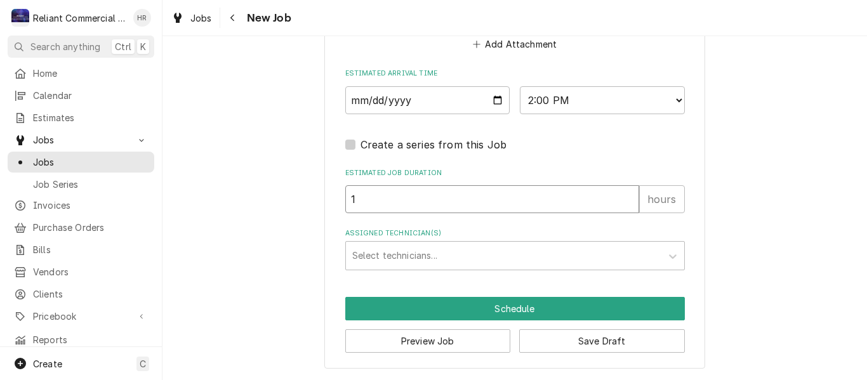
drag, startPoint x: 391, startPoint y: 198, endPoint x: 328, endPoint y: 206, distance: 63.3
type textarea "x"
type input "12"
type textarea "x"
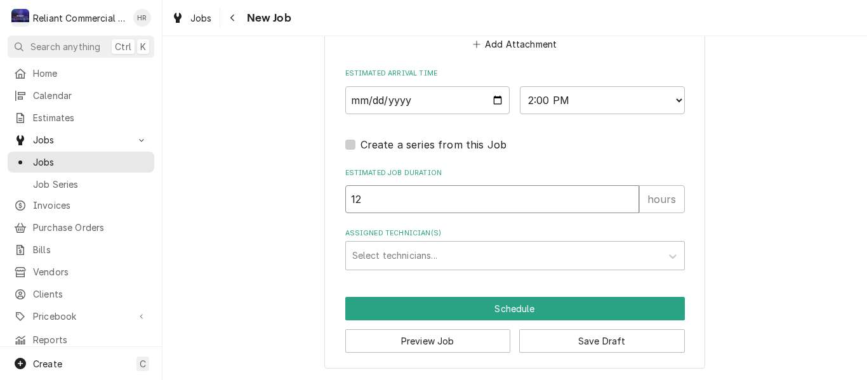
type input "1"
type textarea "x"
type input "2"
type textarea "x"
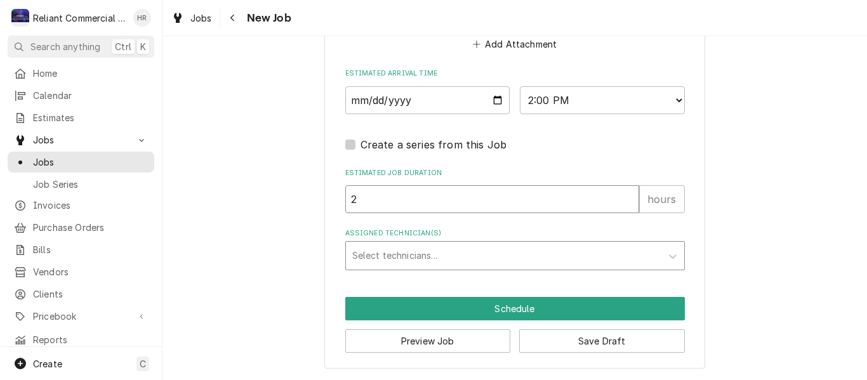
type input "2"
click at [408, 248] on div "Assigned Technician(s)" at bounding box center [503, 255] width 303 height 23
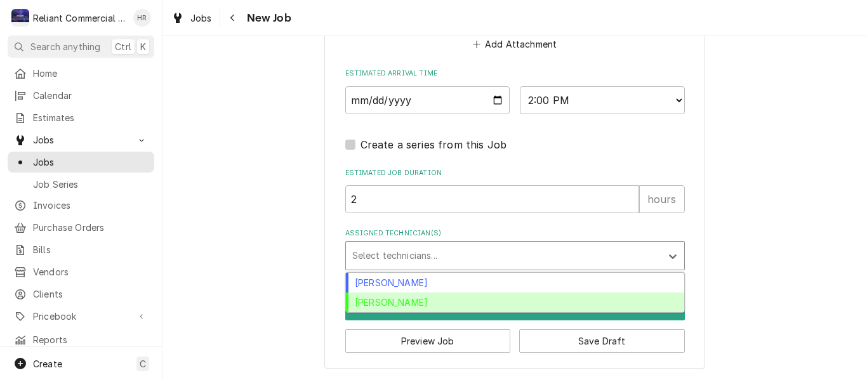
click at [420, 304] on div "[PERSON_NAME]" at bounding box center [515, 303] width 338 height 20
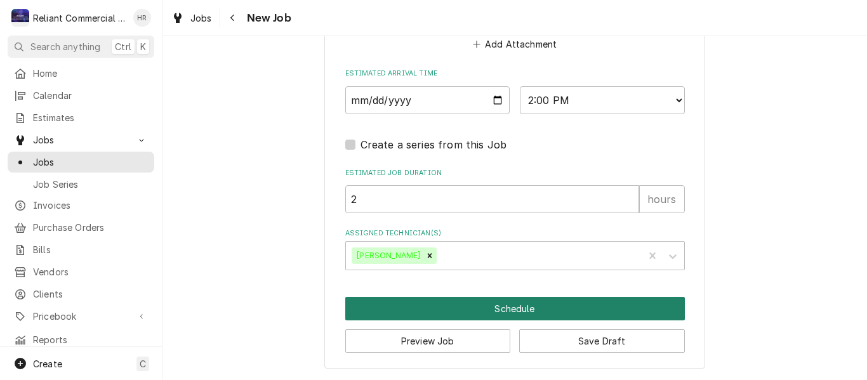
click at [510, 305] on button "Schedule" at bounding box center [514, 308] width 339 height 23
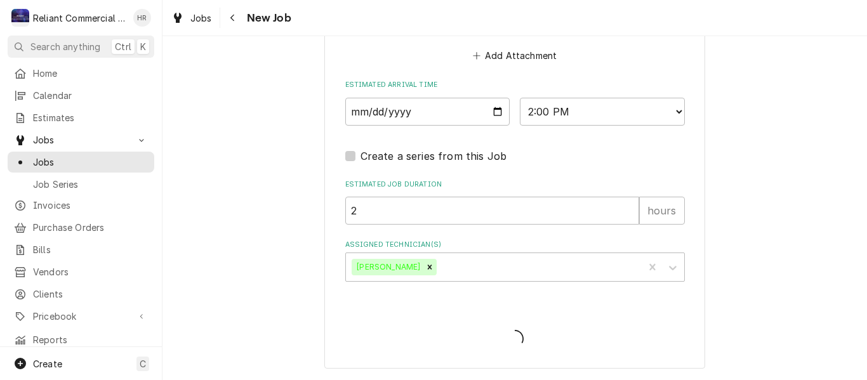
type textarea "x"
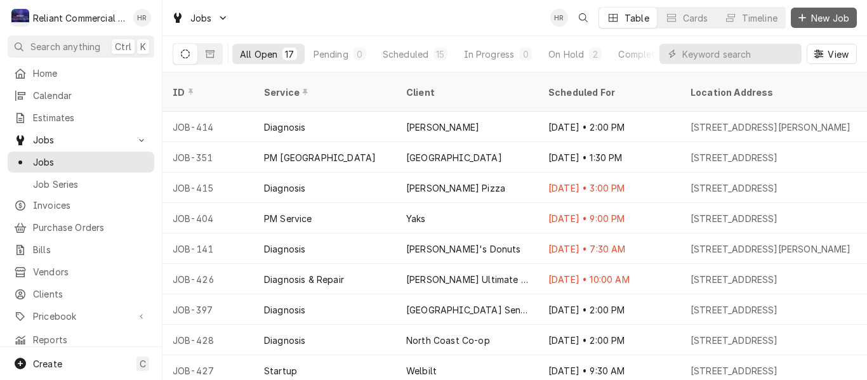
click at [808, 21] on span "New Job" at bounding box center [829, 17] width 43 height 13
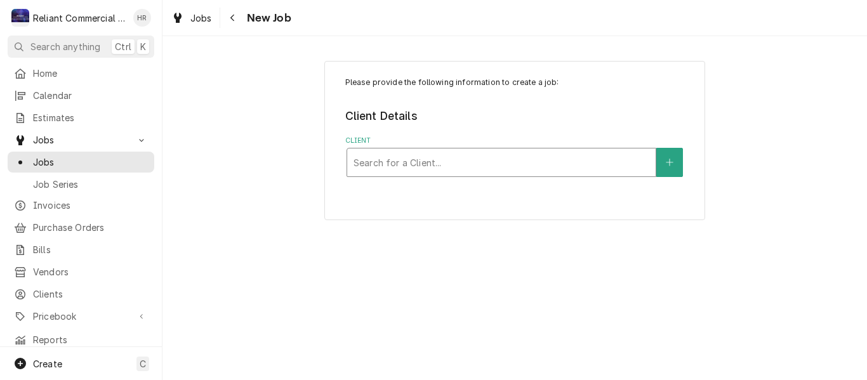
click at [439, 163] on div "Client" at bounding box center [501, 162] width 296 height 23
type input "subwa"
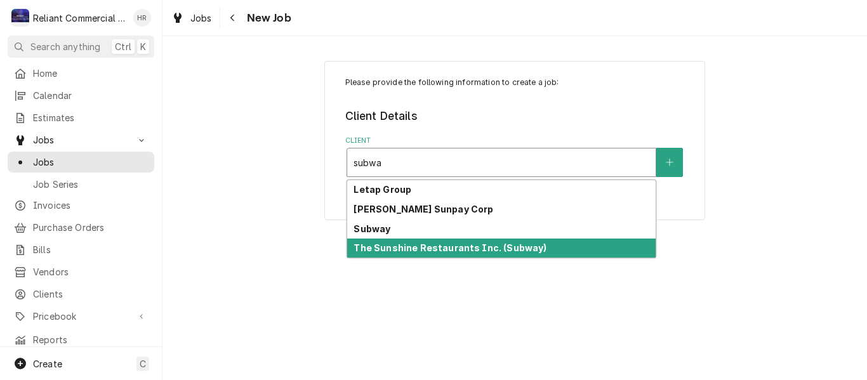
click at [407, 247] on strong "The Sunshine Restaurants Inc. (Subway)" at bounding box center [449, 247] width 193 height 11
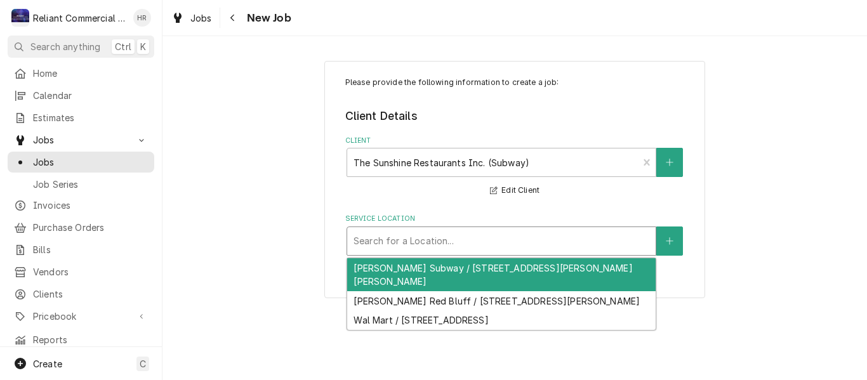
click at [415, 241] on div "Service Location" at bounding box center [501, 241] width 296 height 23
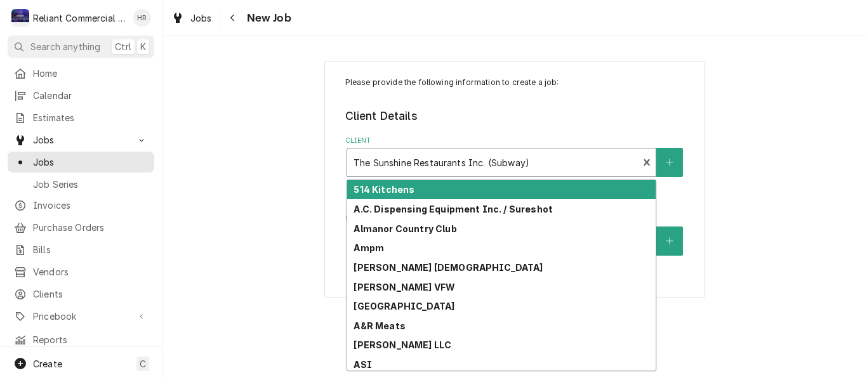
click at [542, 150] on div "The Sunshine Restaurants Inc. (Subway)" at bounding box center [492, 162] width 291 height 28
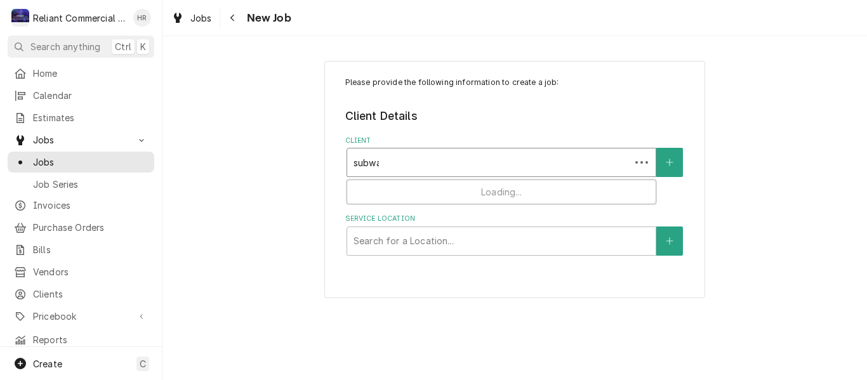
type input "subway"
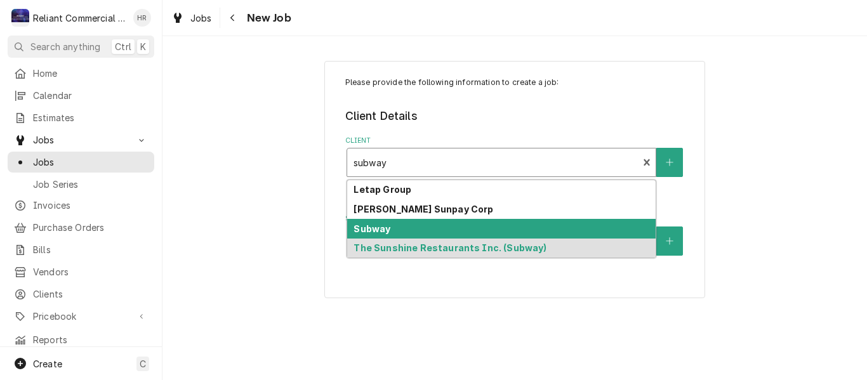
click at [403, 227] on div "Subway" at bounding box center [501, 229] width 308 height 20
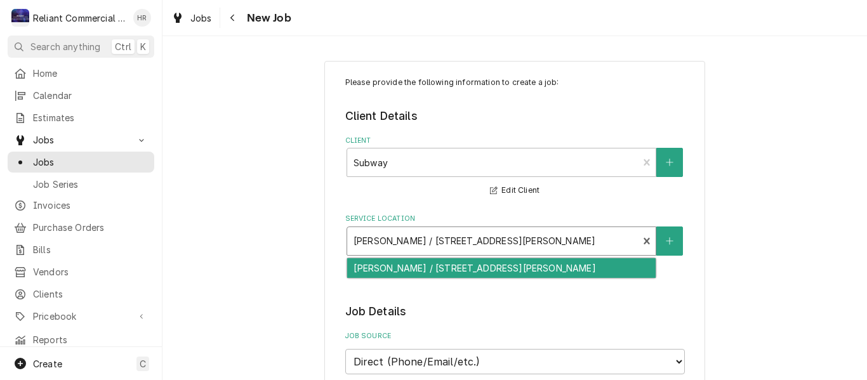
click at [579, 239] on div "Service Location" at bounding box center [492, 241] width 279 height 23
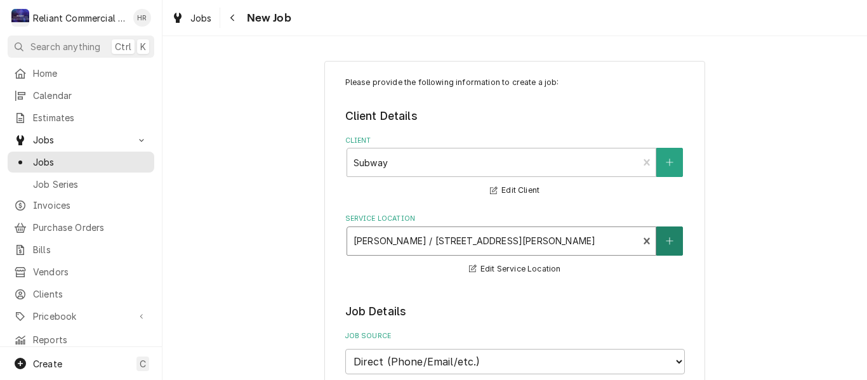
click at [671, 237] on button "Service Location" at bounding box center [669, 241] width 27 height 29
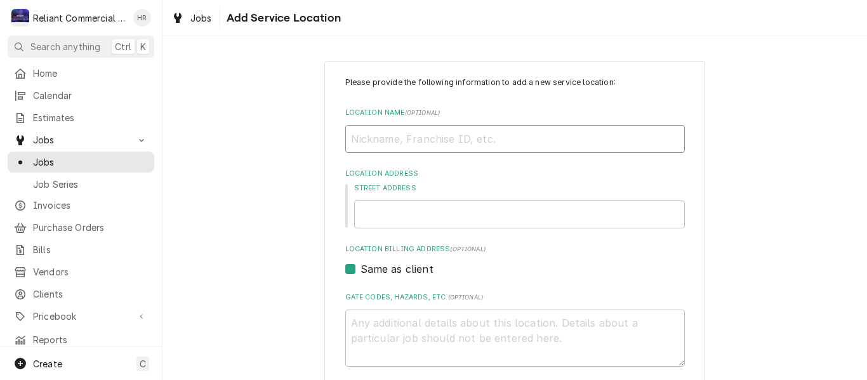
click at [459, 144] on input "Location Name ( optional )" at bounding box center [514, 139] width 339 height 28
type textarea "x"
type input "M"
type textarea "x"
type input "Mt"
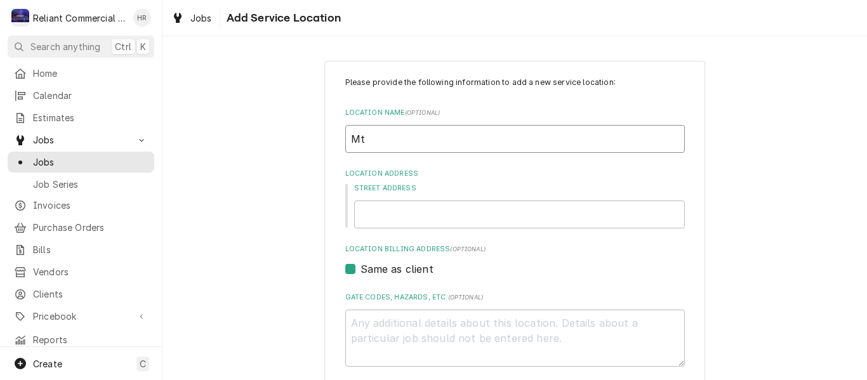
type textarea "x"
type input "Mt."
type textarea "x"
type input "Mt."
type textarea "x"
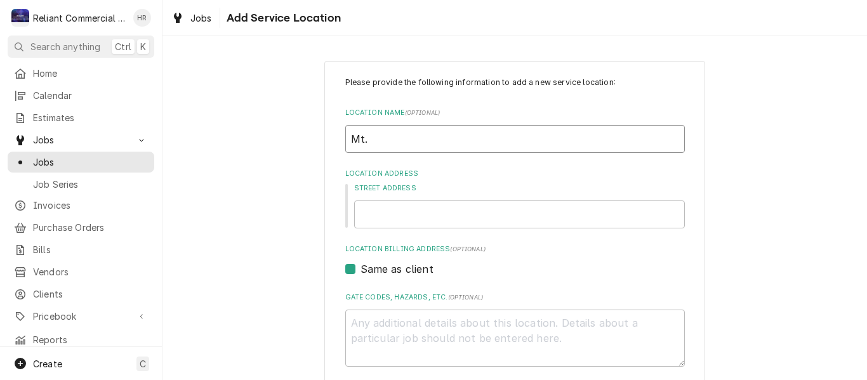
type input "Mt. S"
type textarea "x"
type input "Mt. Sh"
type textarea "x"
type input "Mt. Sha"
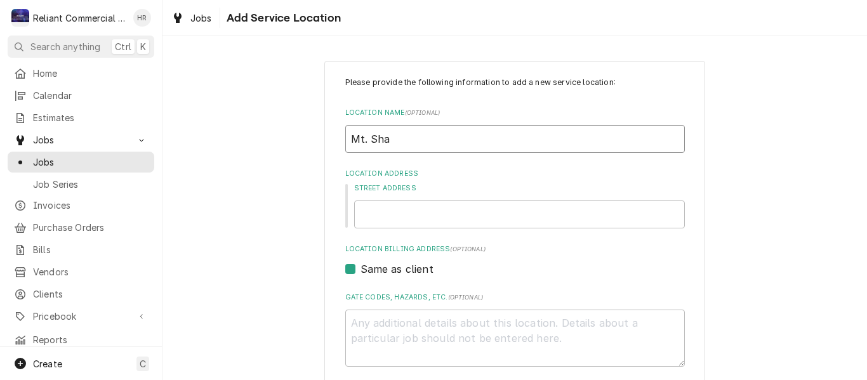
type textarea "x"
type input "Mt. Shas"
type textarea "x"
type input "Mt. Shast"
type textarea "x"
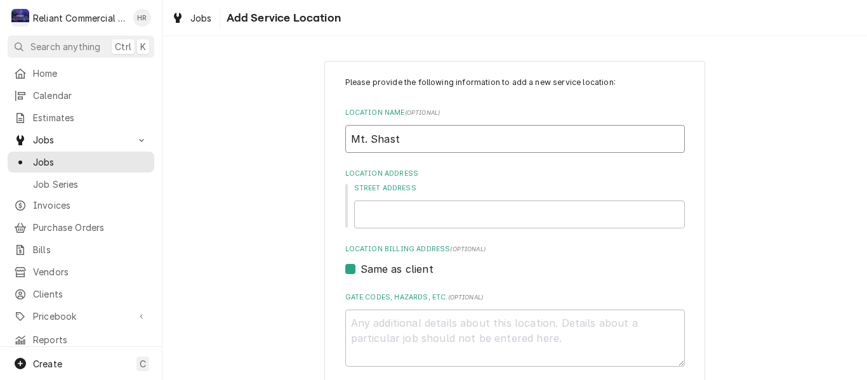
type input "Mt. Shasta"
type textarea "x"
type input "Mt. Shasta"
click at [432, 215] on input "Street Address" at bounding box center [519, 215] width 331 height 28
paste input "[STREET_ADDRESS][PERSON_NAME]"
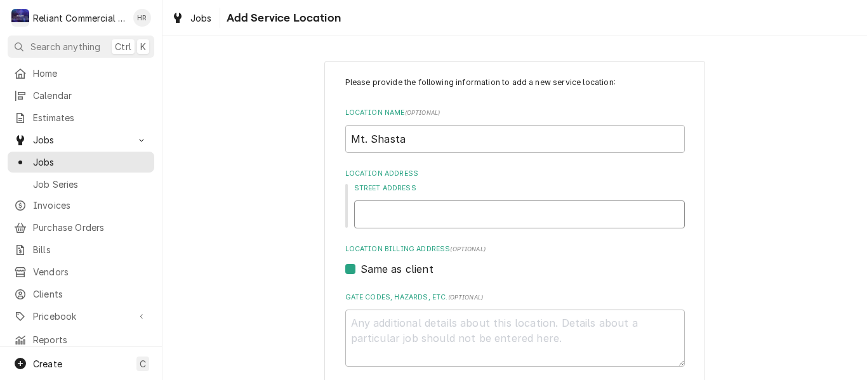
type textarea "x"
type input "[STREET_ADDRESS][PERSON_NAME]"
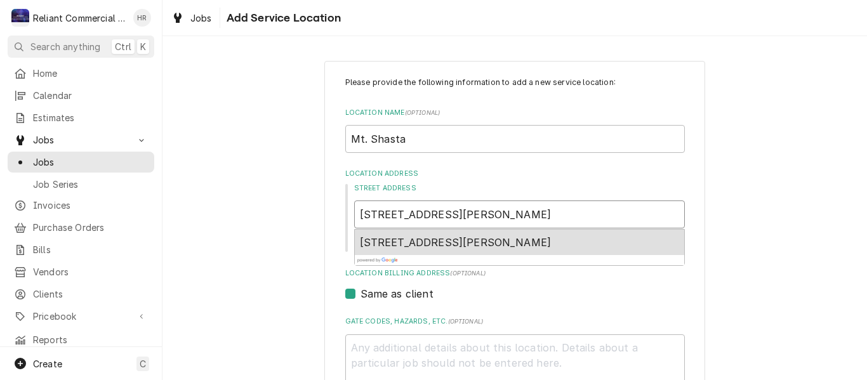
click at [444, 238] on span "[STREET_ADDRESS][PERSON_NAME]" at bounding box center [456, 242] width 192 height 13
type textarea "x"
type input "[STREET_ADDRESS][PERSON_NAME]"
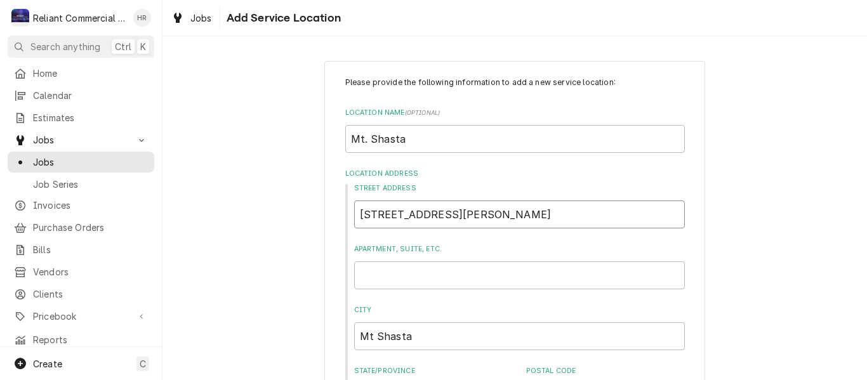
type textarea "x"
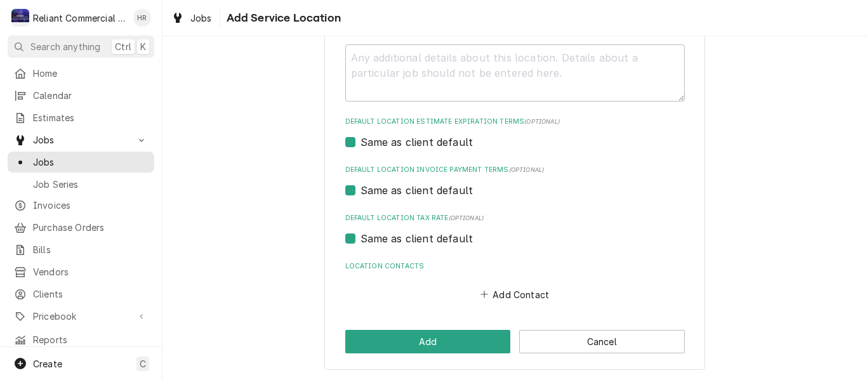
scroll to position [449, 0]
type input "[STREET_ADDRESS][PERSON_NAME]"
click at [419, 345] on button "Add" at bounding box center [428, 340] width 166 height 23
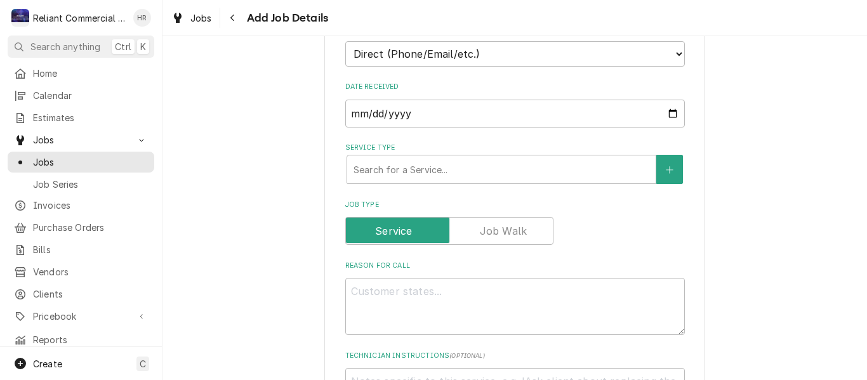
scroll to position [317, 0]
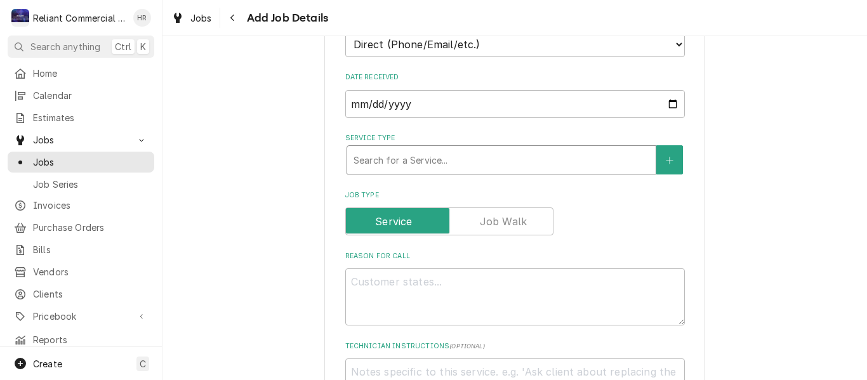
click at [518, 156] on div "Service Type" at bounding box center [501, 159] width 296 height 23
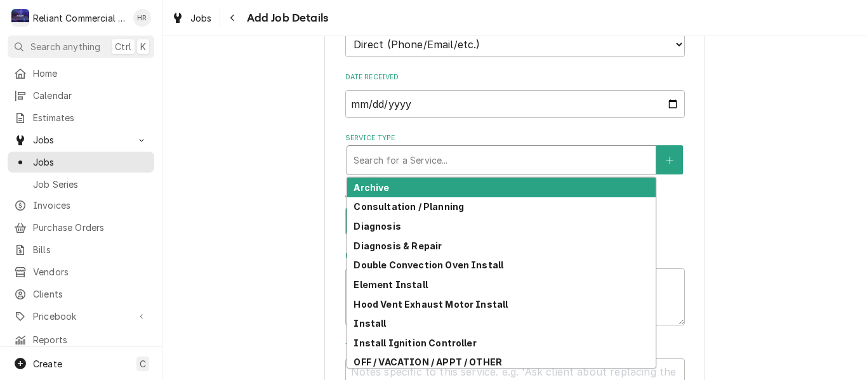
click at [518, 156] on div "Service Type" at bounding box center [501, 159] width 296 height 23
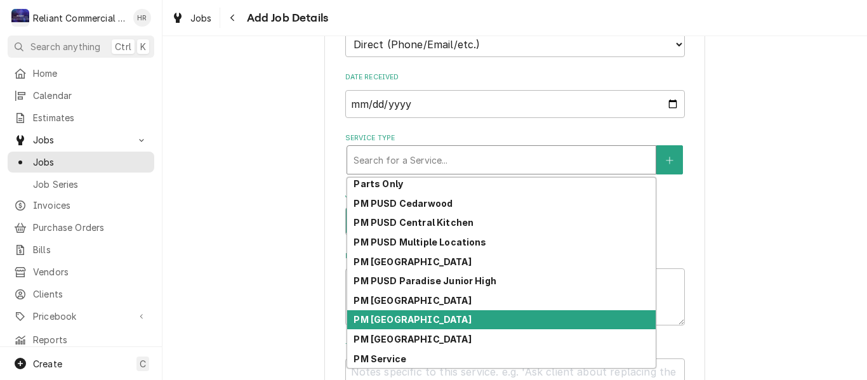
scroll to position [334, 0]
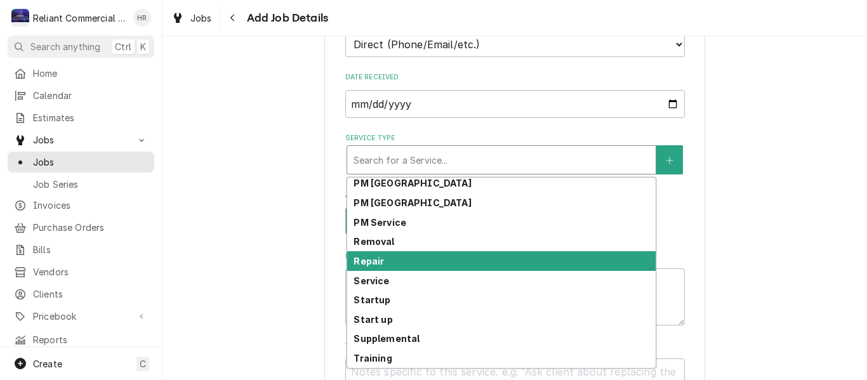
click at [401, 266] on div "Repair" at bounding box center [501, 261] width 308 height 20
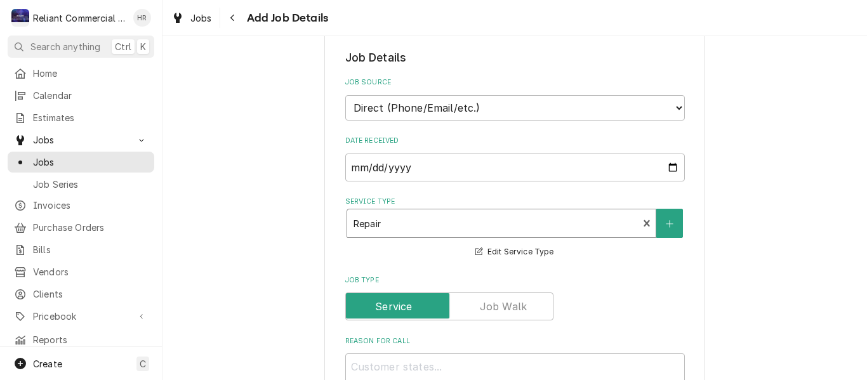
scroll to position [444, 0]
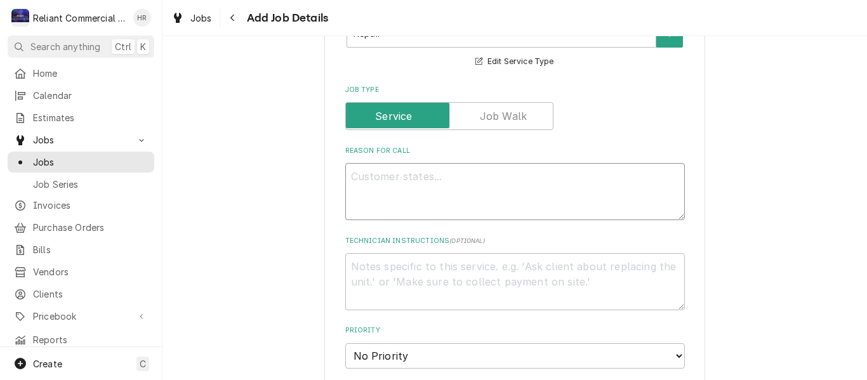
click at [460, 176] on textarea "Reason For Call" at bounding box center [514, 191] width 339 height 57
type textarea "x"
type textarea "D"
type textarea "x"
type textarea "Do"
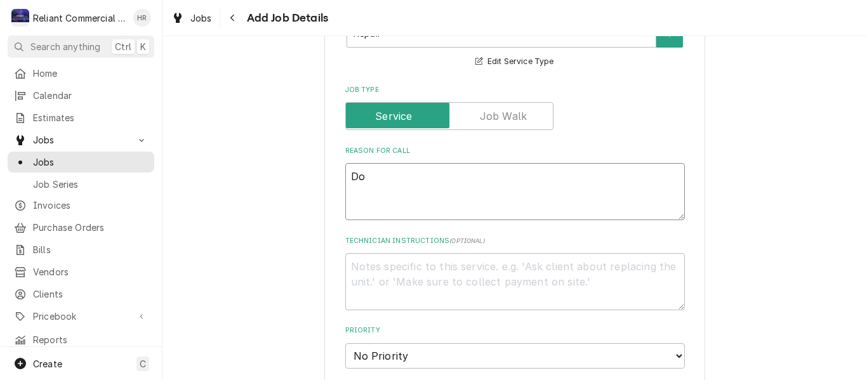
type textarea "x"
type textarea "Doo"
type textarea "x"
type textarea "Door"
type textarea "x"
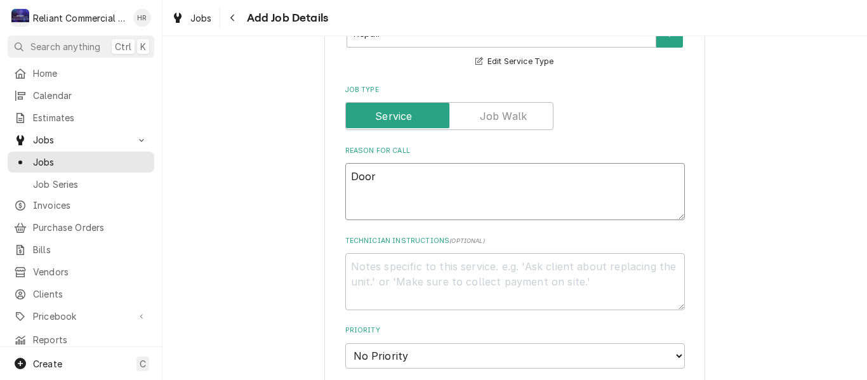
type textarea "Door"
type textarea "x"
type textarea "Door s"
type textarea "x"
type textarea "Door sw"
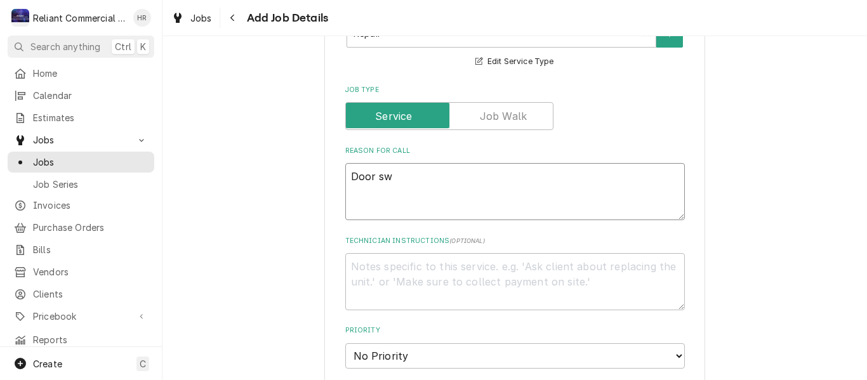
type textarea "x"
type textarea "Door swa"
type textarea "x"
type textarea "Door swap"
type textarea "x"
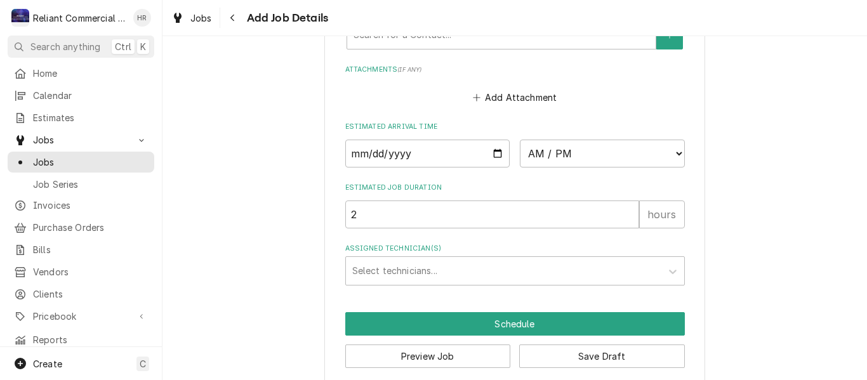
scroll to position [998, 0]
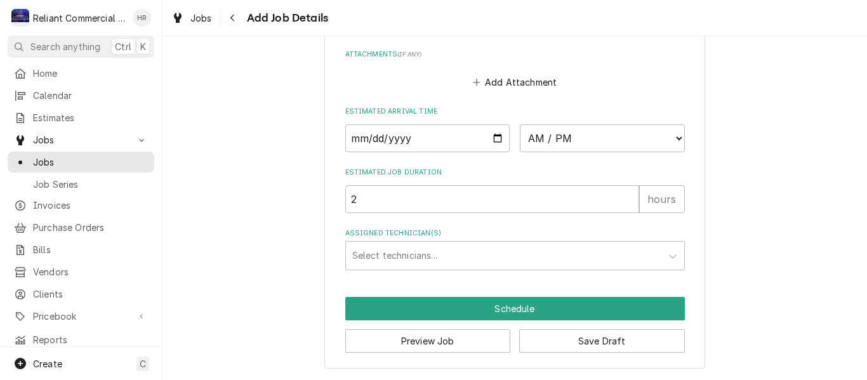
type textarea "Door swap"
click at [494, 136] on input "Date" at bounding box center [427, 138] width 165 height 28
type input "2025-10-01"
type textarea "x"
click at [672, 136] on select "AM / PM 6:00 AM 6:15 AM 6:30 AM 6:45 AM 7:00 AM 7:15 AM 7:30 AM 7:45 AM 8:00 AM…" at bounding box center [602, 138] width 165 height 28
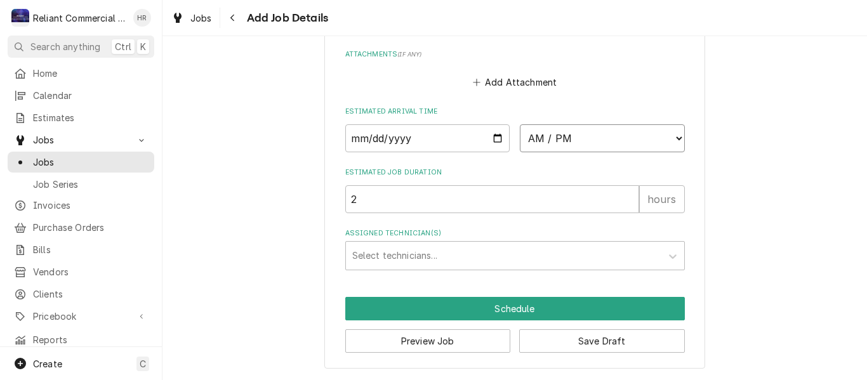
select select "10:00:00"
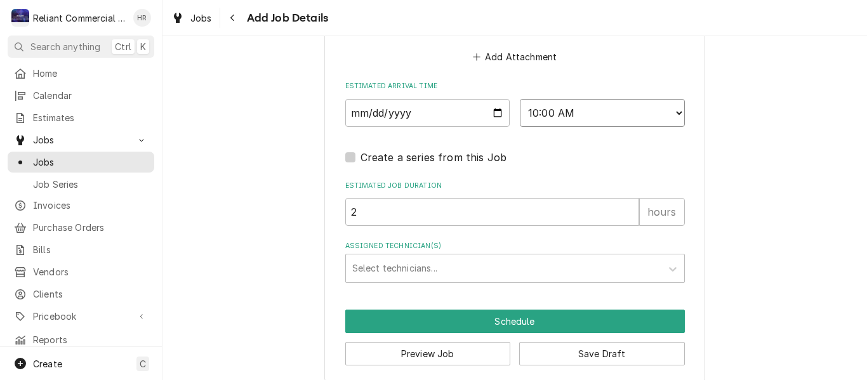
scroll to position [1036, 0]
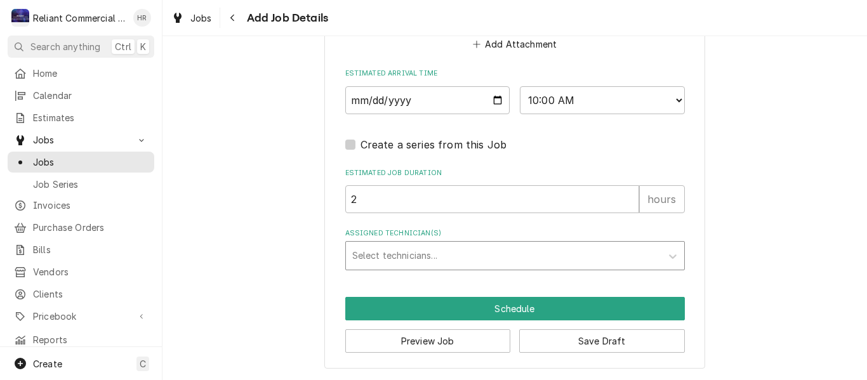
click at [469, 254] on div "Assigned Technician(s)" at bounding box center [503, 255] width 303 height 23
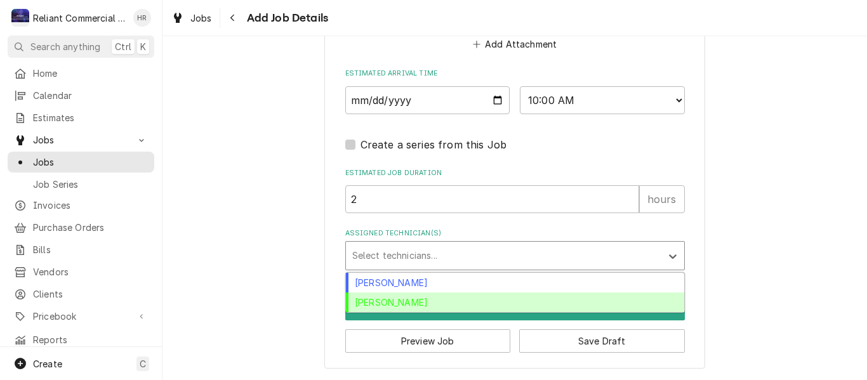
click at [399, 303] on div "Heath Reed" at bounding box center [515, 303] width 338 height 20
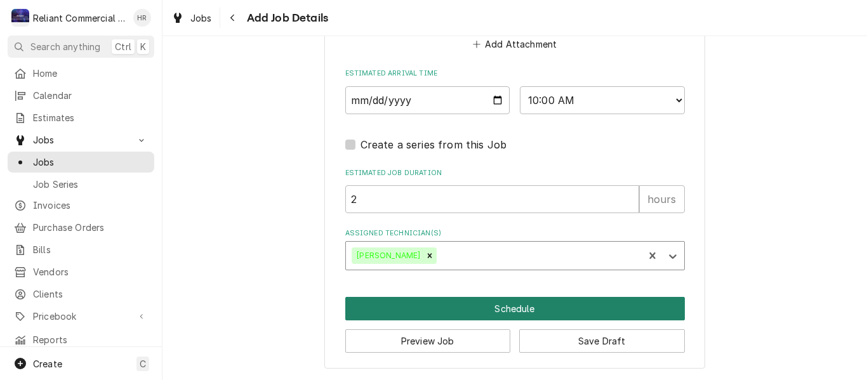
click at [509, 304] on button "Schedule" at bounding box center [514, 308] width 339 height 23
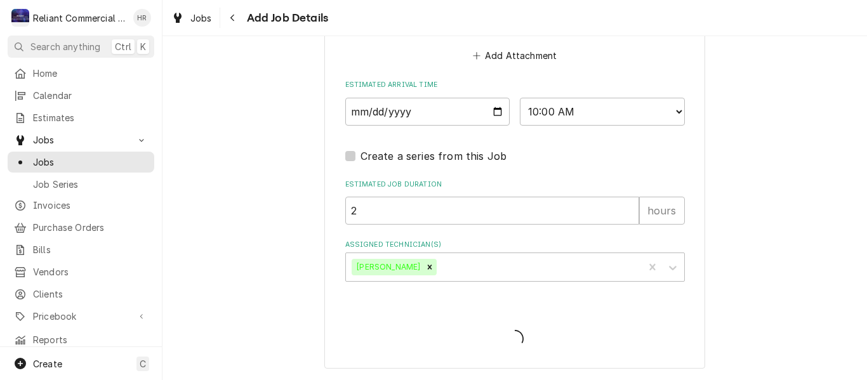
type textarea "x"
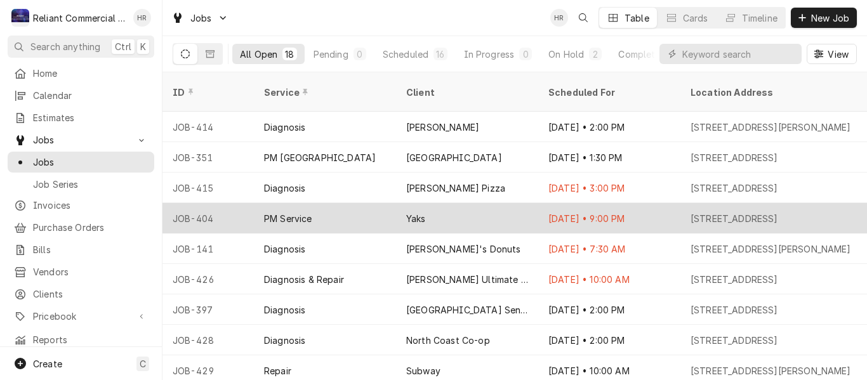
click at [468, 203] on div "Yaks" at bounding box center [467, 218] width 142 height 30
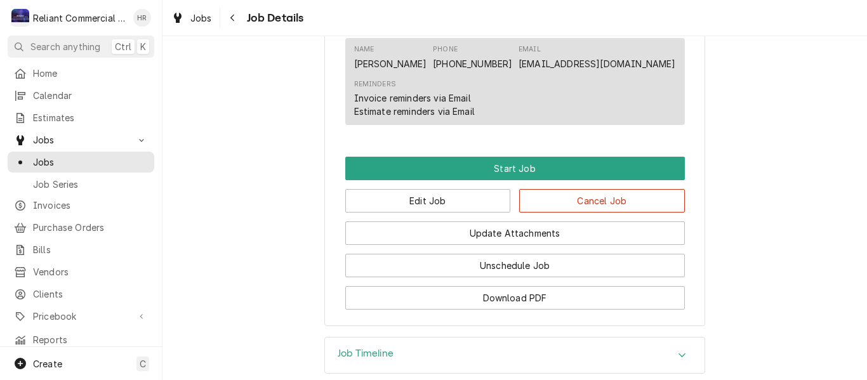
scroll to position [888, 0]
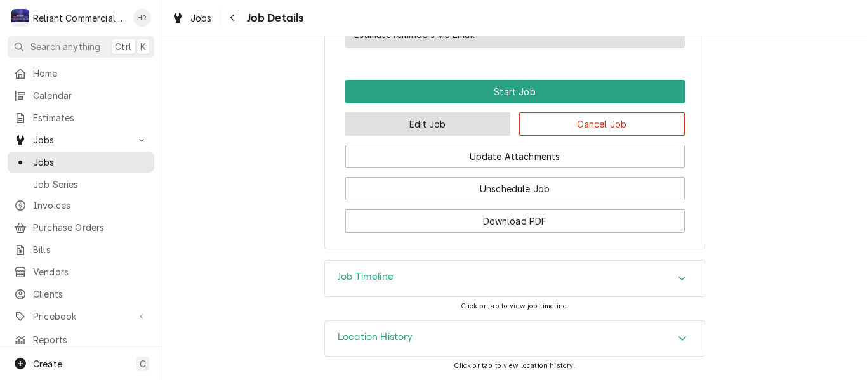
click at [440, 124] on button "Edit Job" at bounding box center [428, 123] width 166 height 23
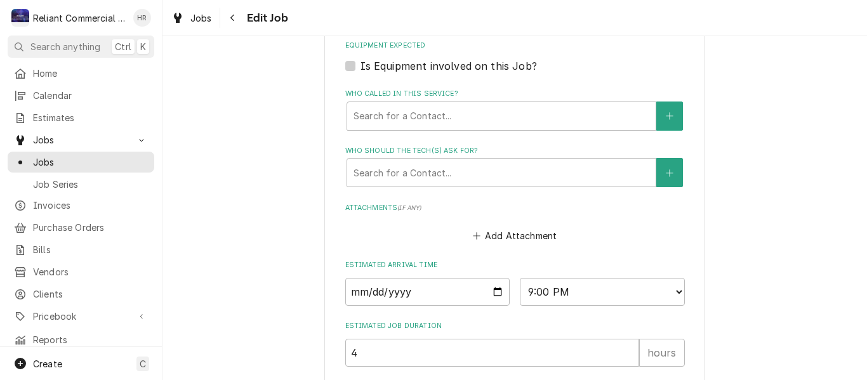
scroll to position [917, 0]
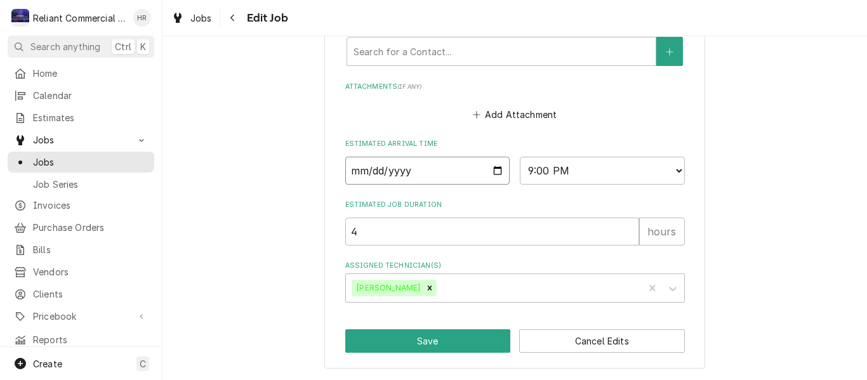
click at [490, 171] on input "[DATE]" at bounding box center [427, 171] width 165 height 28
type textarea "x"
type input "[DATE]"
click at [405, 343] on button "Save" at bounding box center [428, 340] width 166 height 23
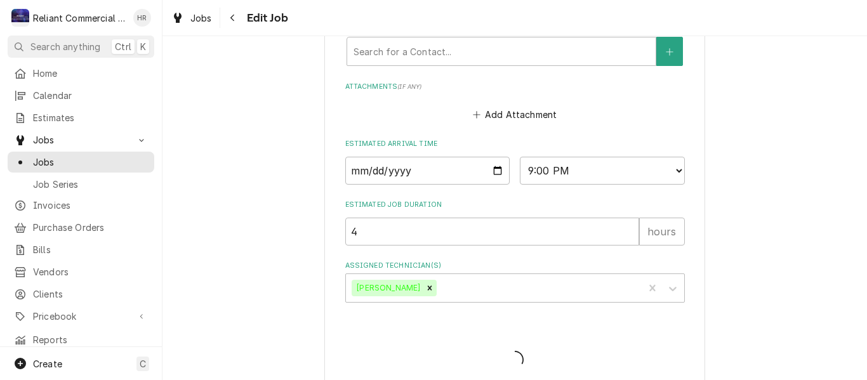
type textarea "x"
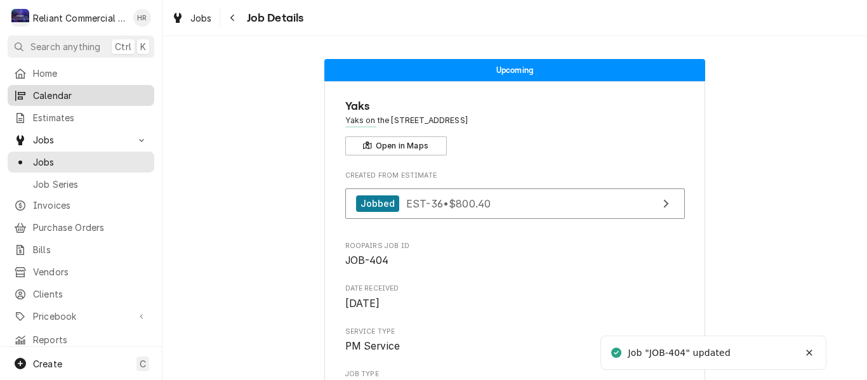
click at [73, 95] on span "Calendar" at bounding box center [90, 95] width 115 height 13
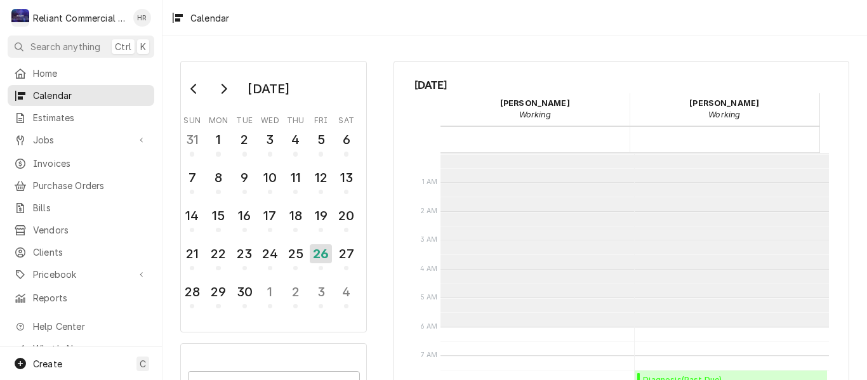
scroll to position [174, 0]
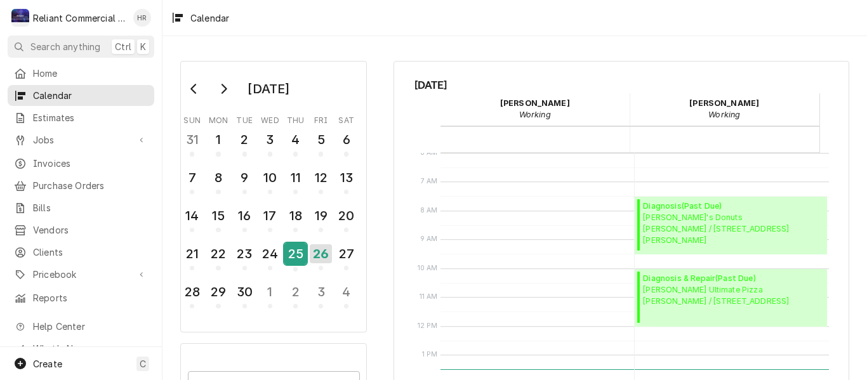
click at [296, 254] on div "25" at bounding box center [295, 254] width 22 height 22
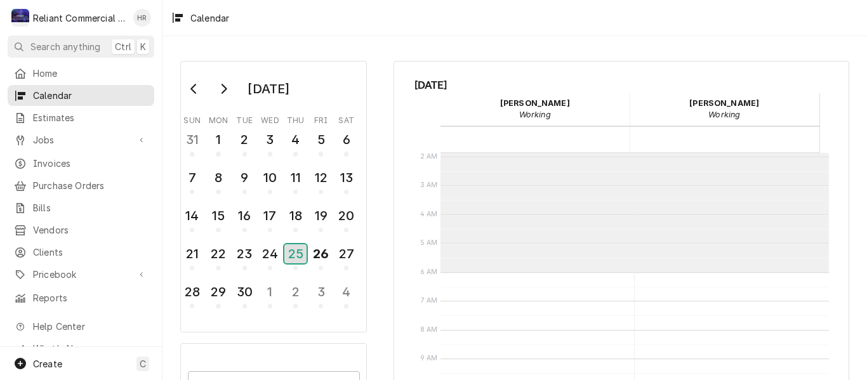
scroll to position [0, 0]
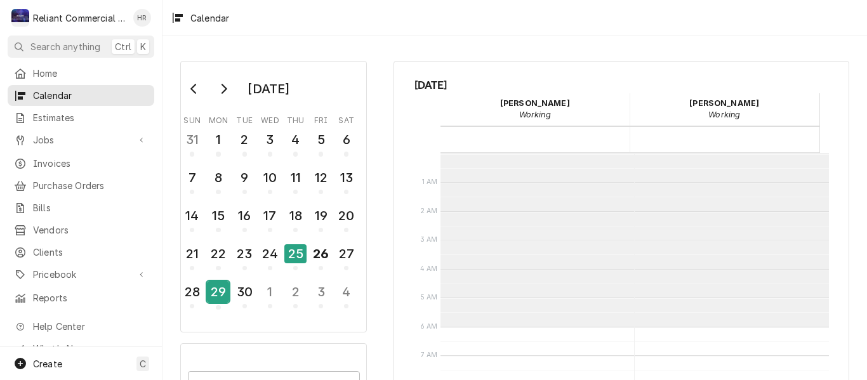
click at [216, 288] on div "29" at bounding box center [218, 292] width 22 height 22
click at [238, 298] on div "30" at bounding box center [245, 292] width 22 height 22
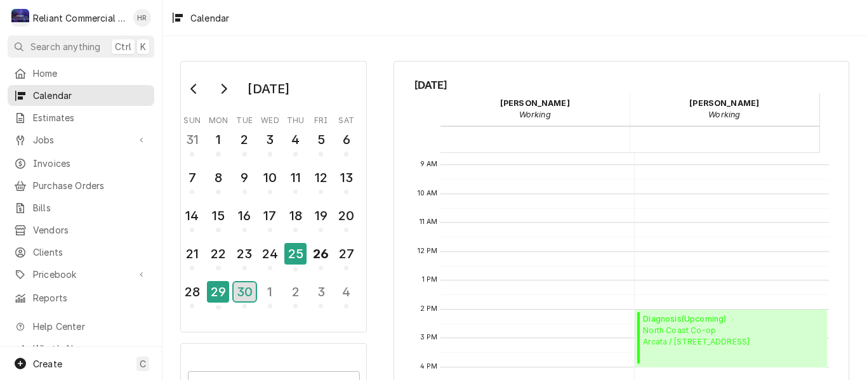
scroll to position [309, 0]
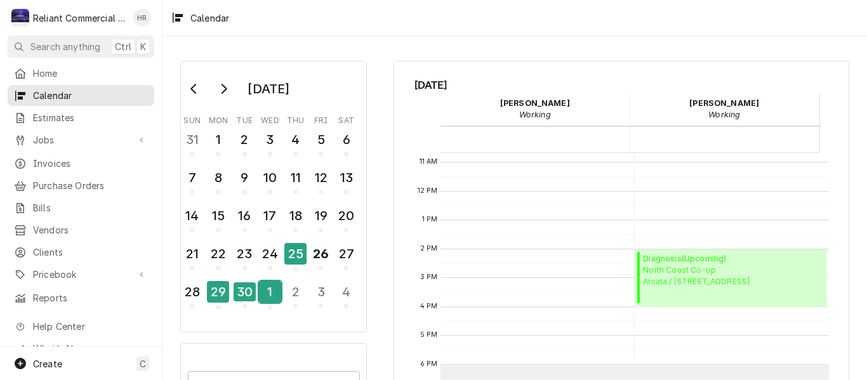
click at [269, 293] on div "1" at bounding box center [270, 292] width 22 height 22
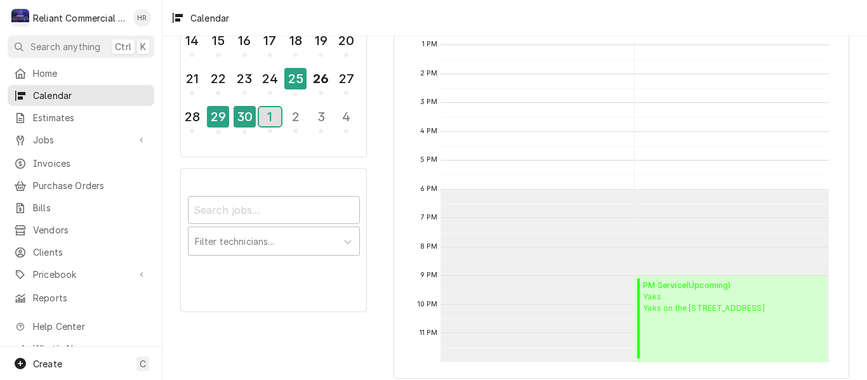
scroll to position [162, 0]
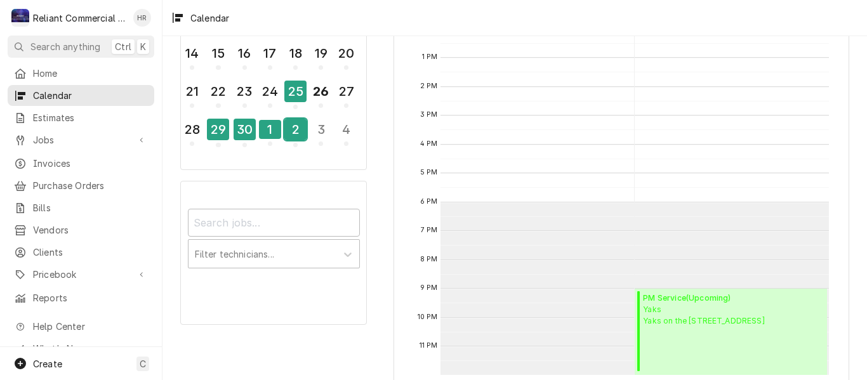
click at [294, 129] on div "2" at bounding box center [295, 130] width 22 height 22
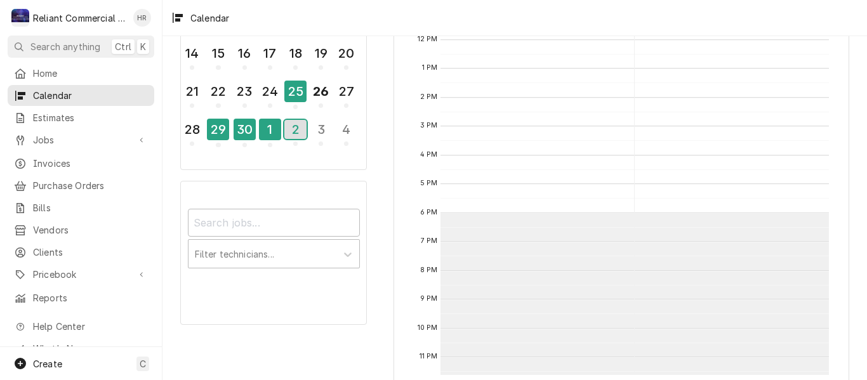
scroll to position [309, 0]
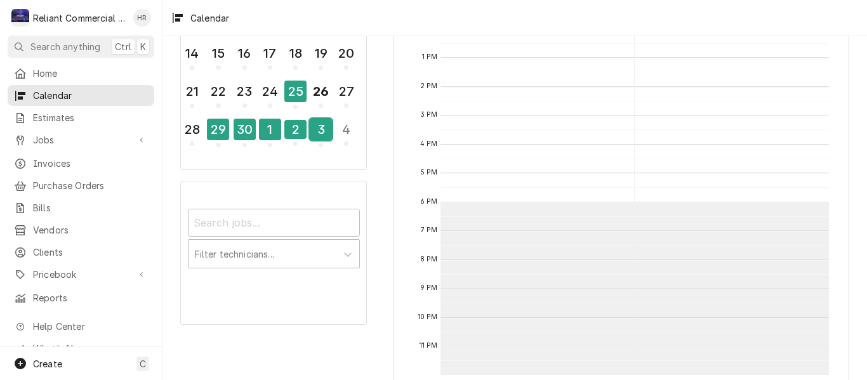
click at [322, 128] on div "3" at bounding box center [321, 130] width 22 height 22
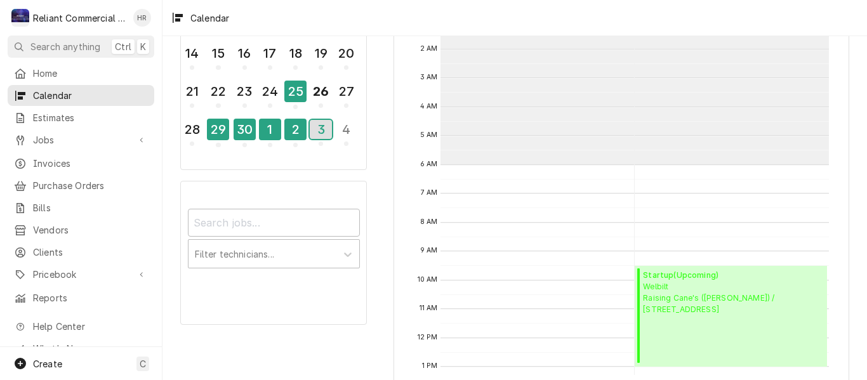
scroll to position [174, 0]
